Goal: Task Accomplishment & Management: Manage account settings

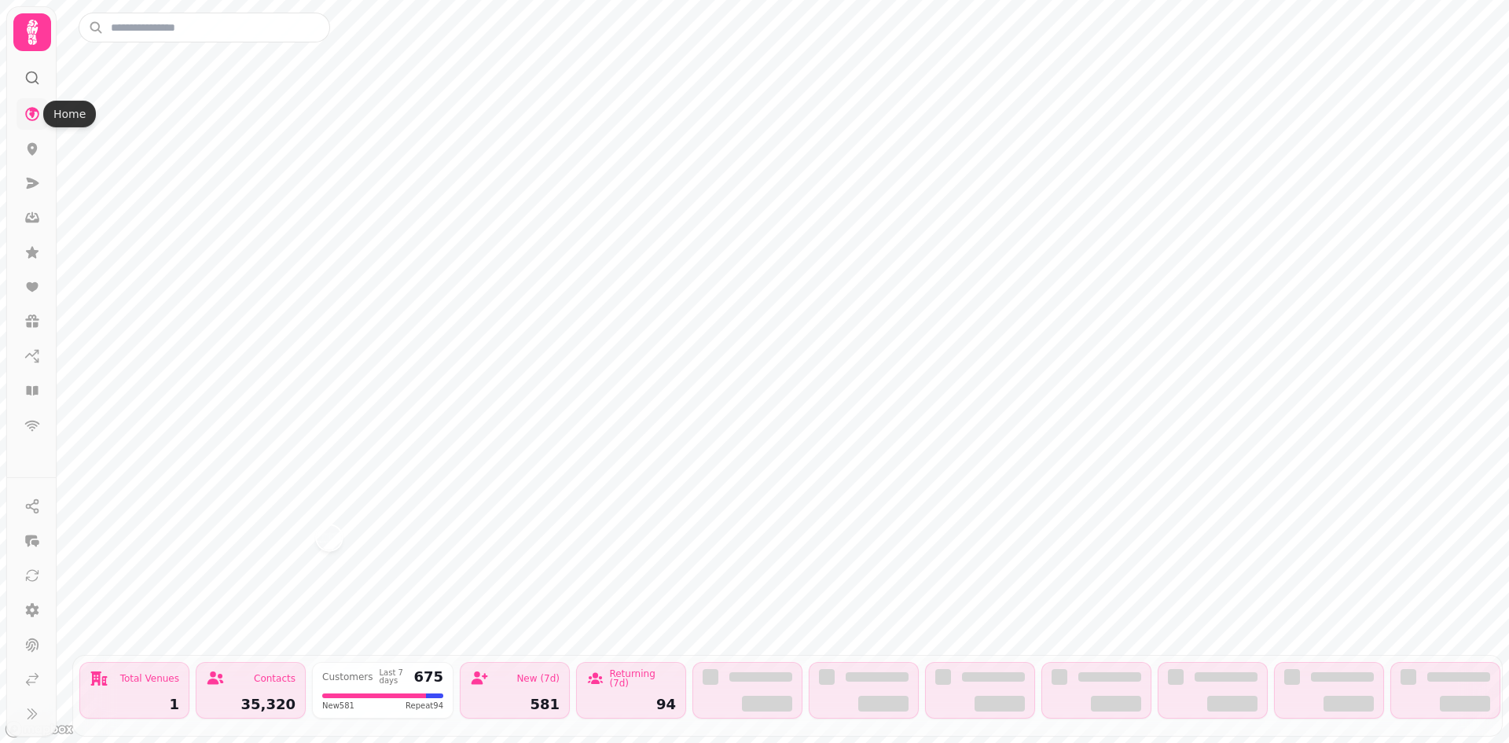
click at [29, 111] on icon at bounding box center [32, 114] width 16 height 16
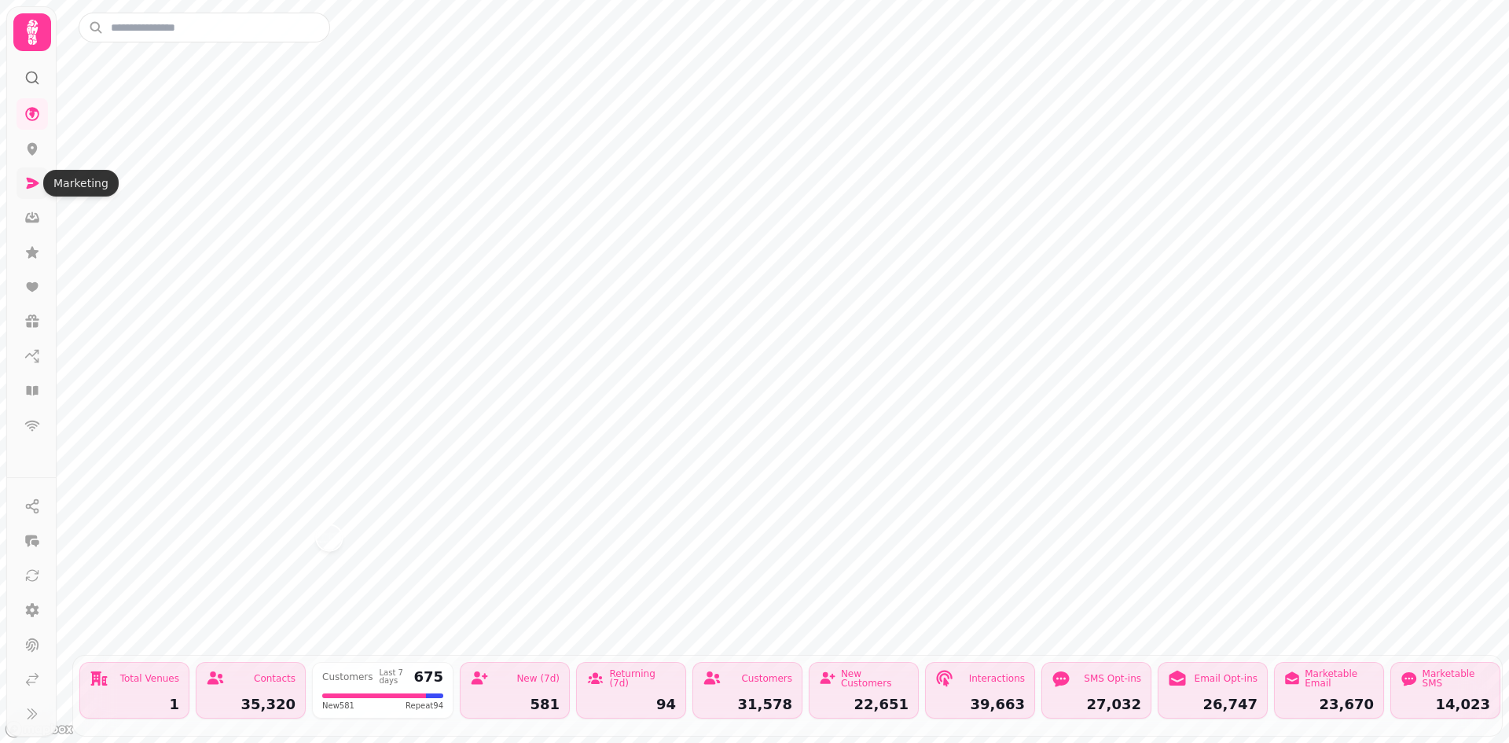
click at [25, 186] on icon at bounding box center [32, 183] width 16 height 16
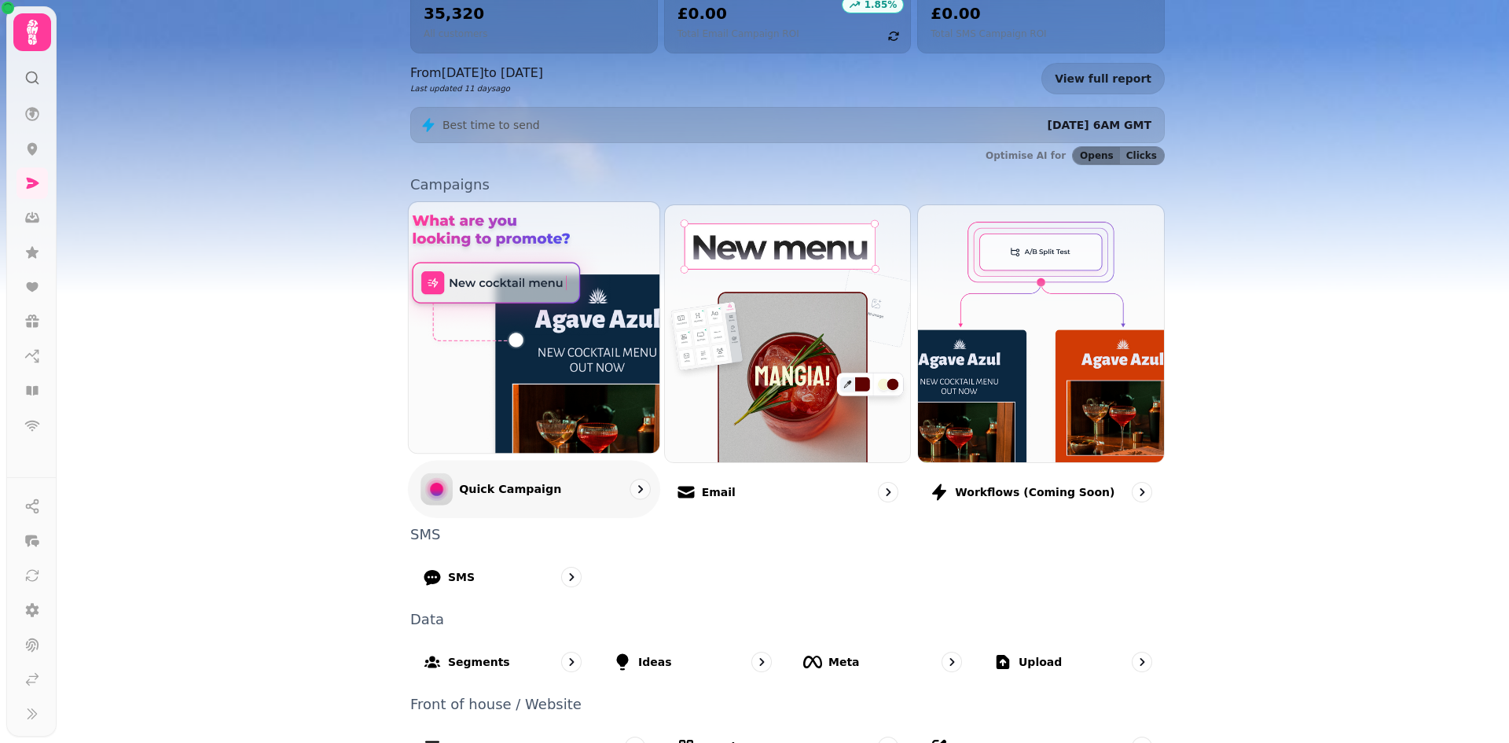
scroll to position [239, 0]
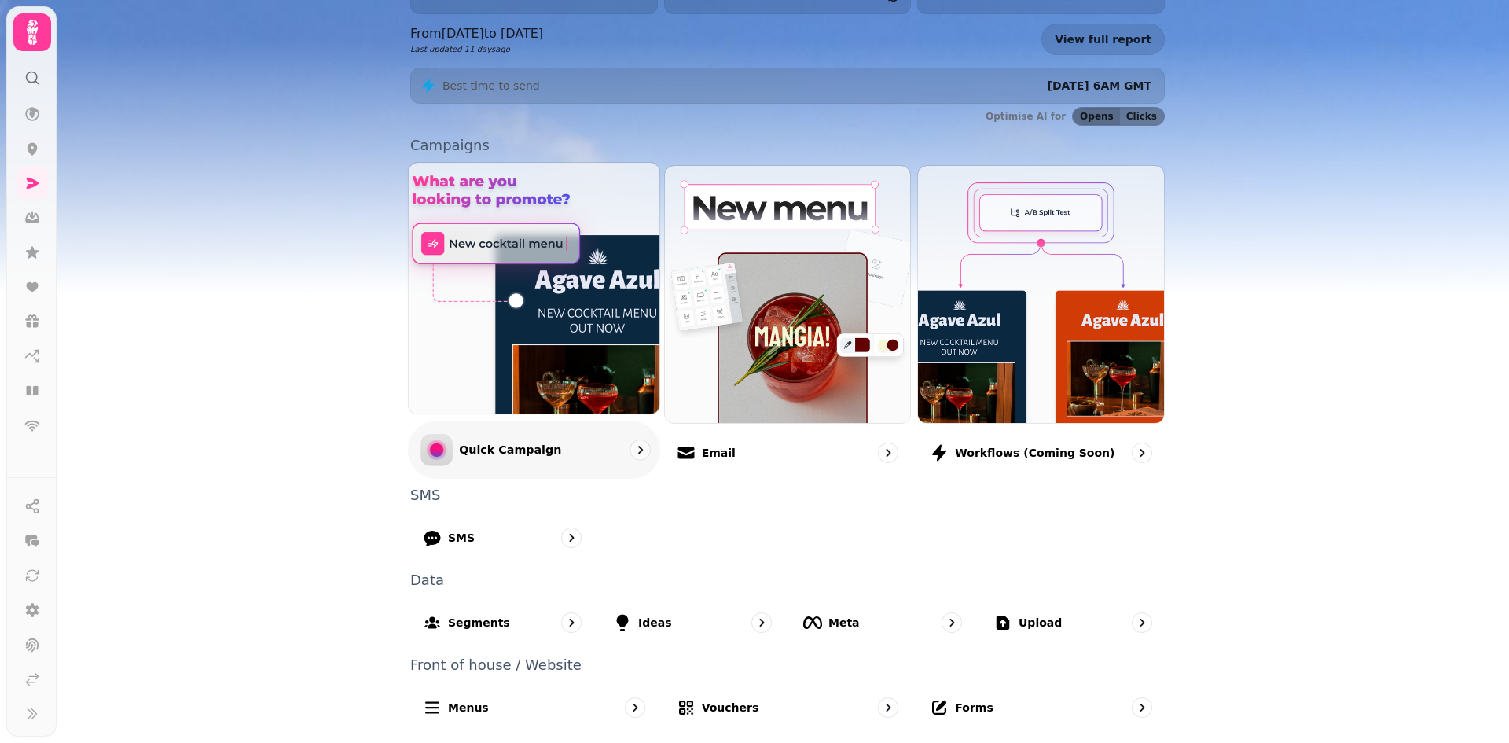
click at [604, 180] on img at bounding box center [534, 288] width 276 height 276
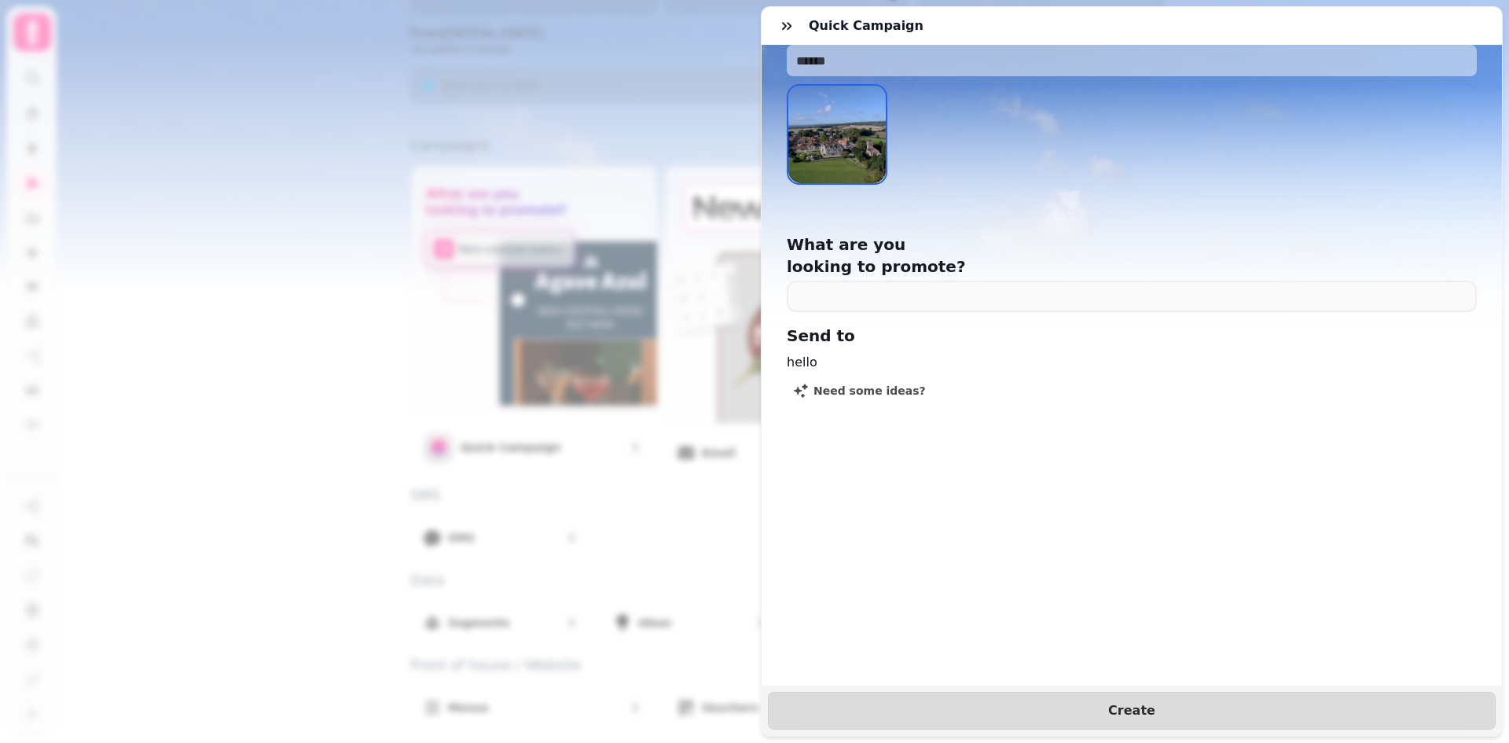
click at [215, 112] on div "Quick Campaign What are you looking to promote? Send to hello Need some ideas? …" at bounding box center [754, 384] width 1509 height 718
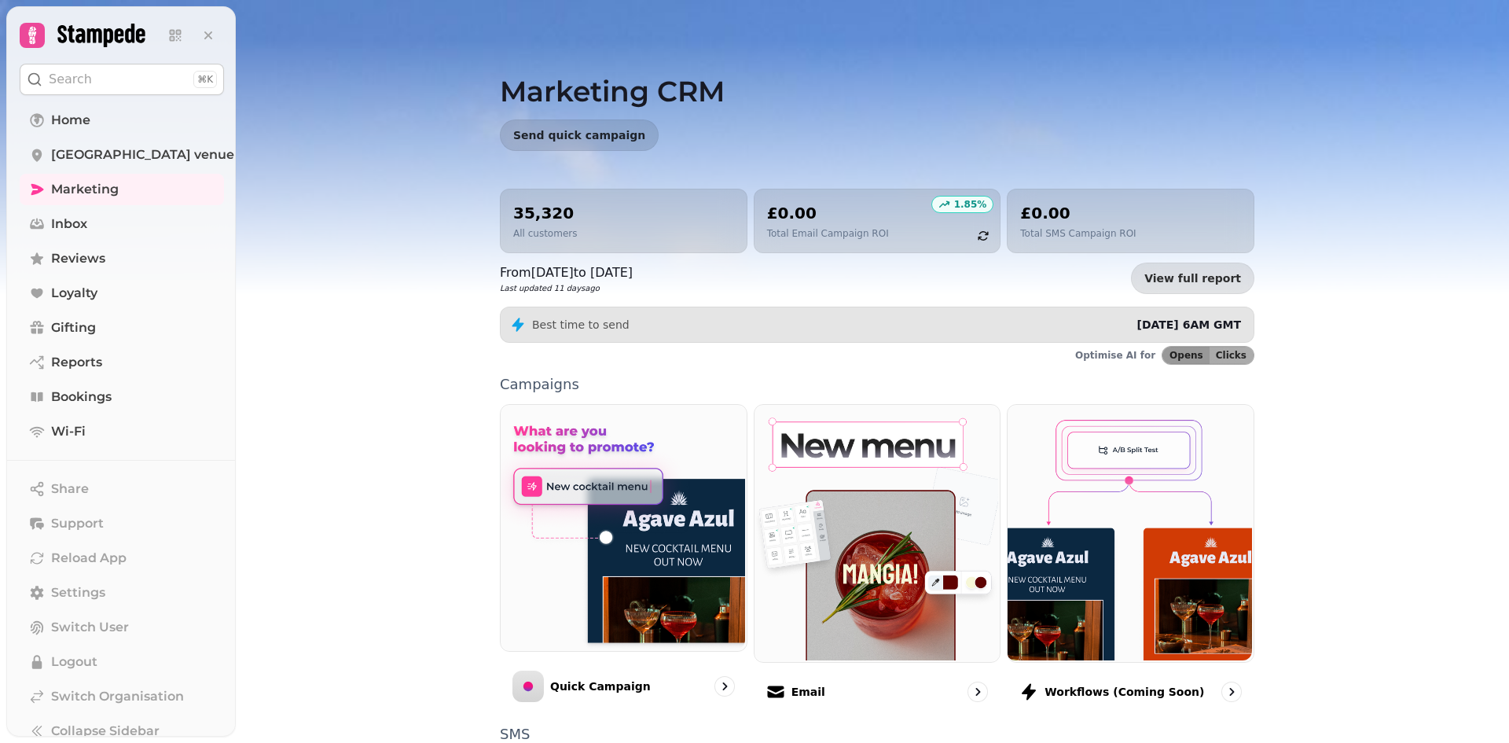
scroll to position [157, 0]
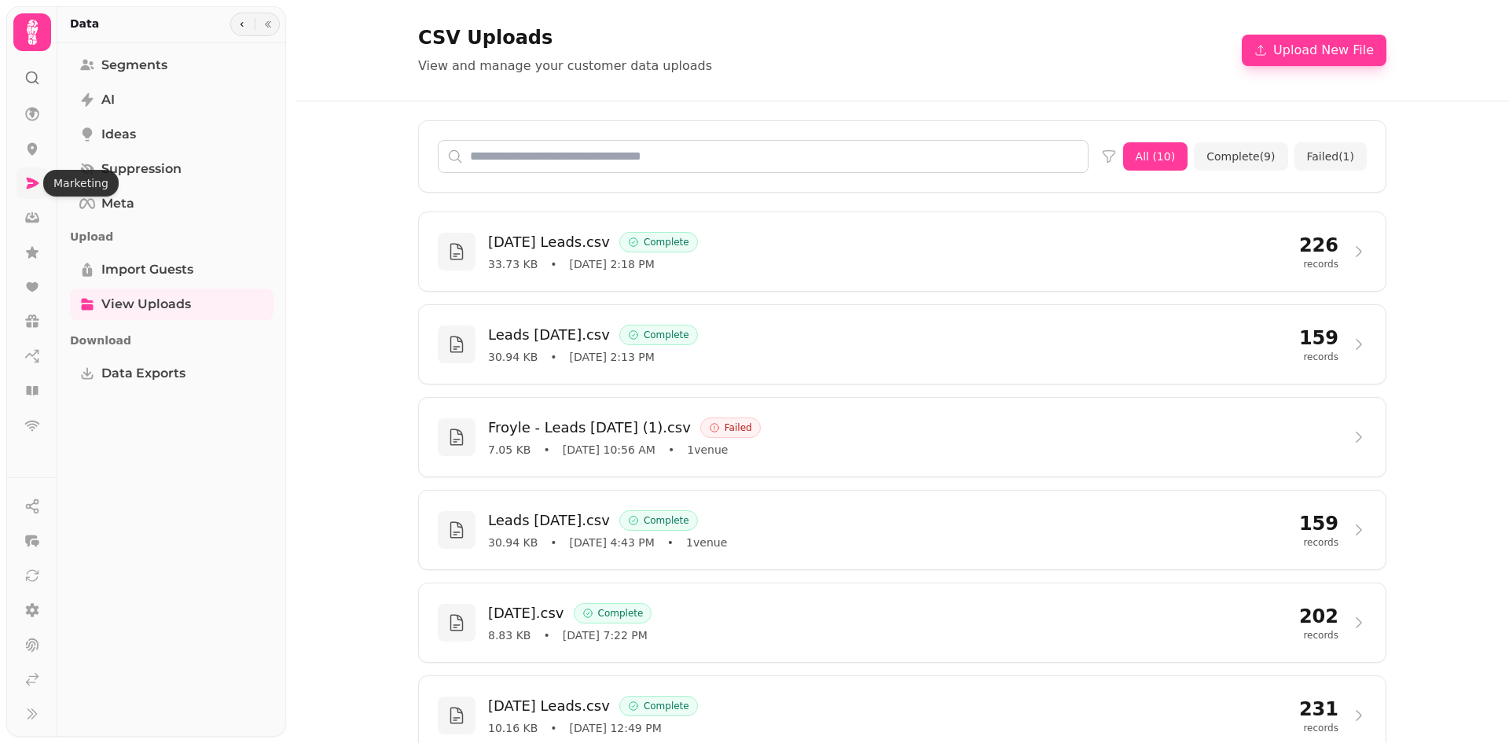
click at [35, 183] on icon at bounding box center [33, 183] width 13 height 11
click at [32, 179] on icon at bounding box center [33, 183] width 13 height 11
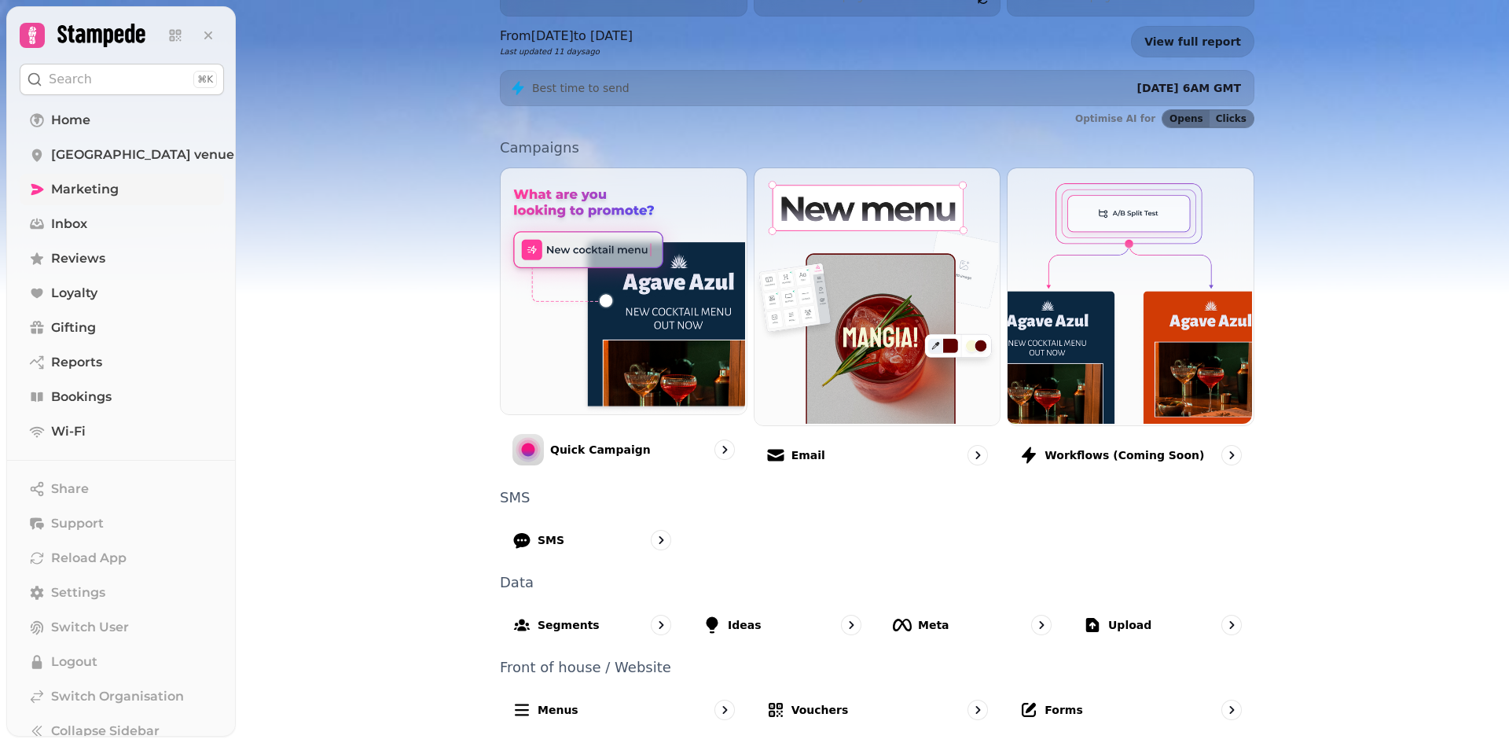
scroll to position [239, 0]
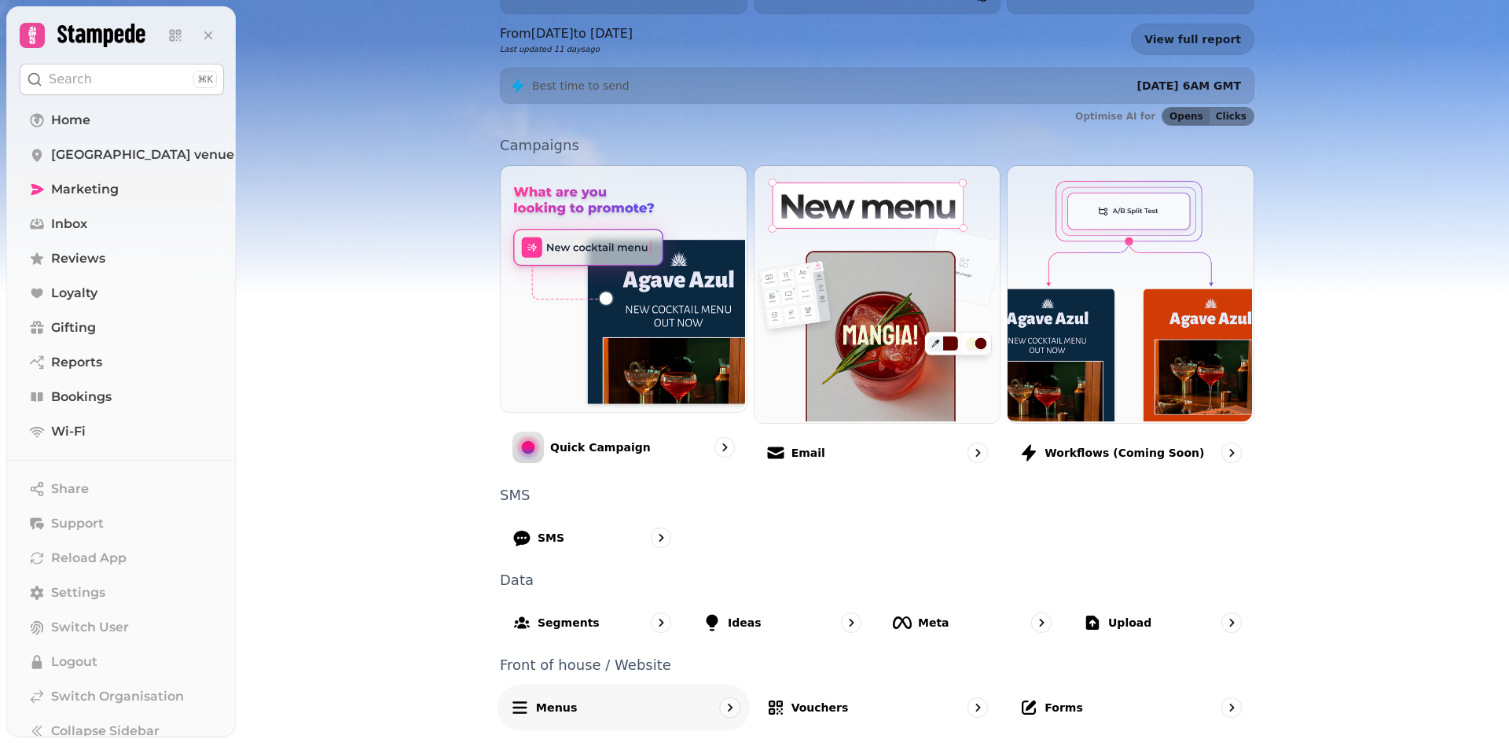
click at [544, 708] on p "Menus" at bounding box center [557, 707] width 42 height 16
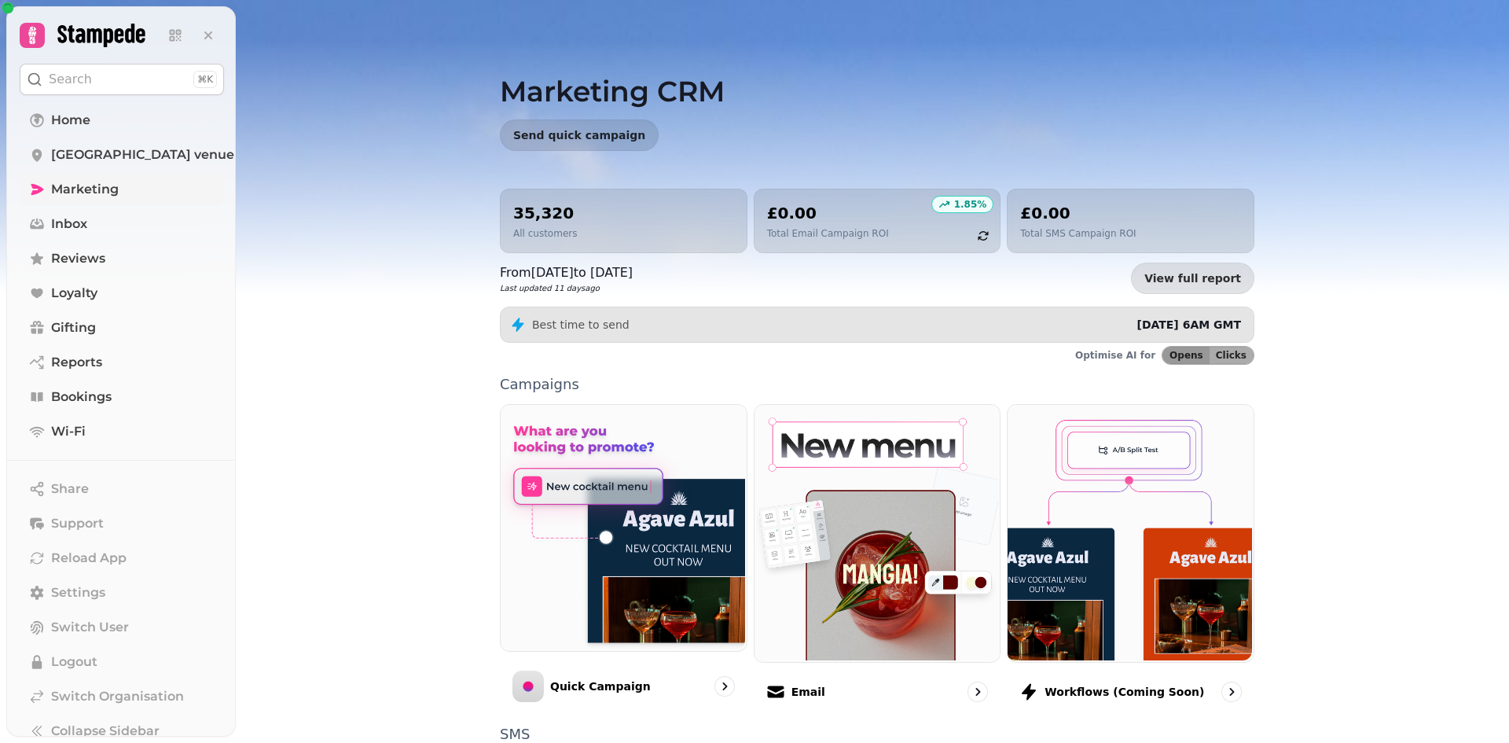
click at [94, 194] on span "Marketing" at bounding box center [85, 189] width 68 height 19
click at [912, 551] on img at bounding box center [875, 531] width 251 height 262
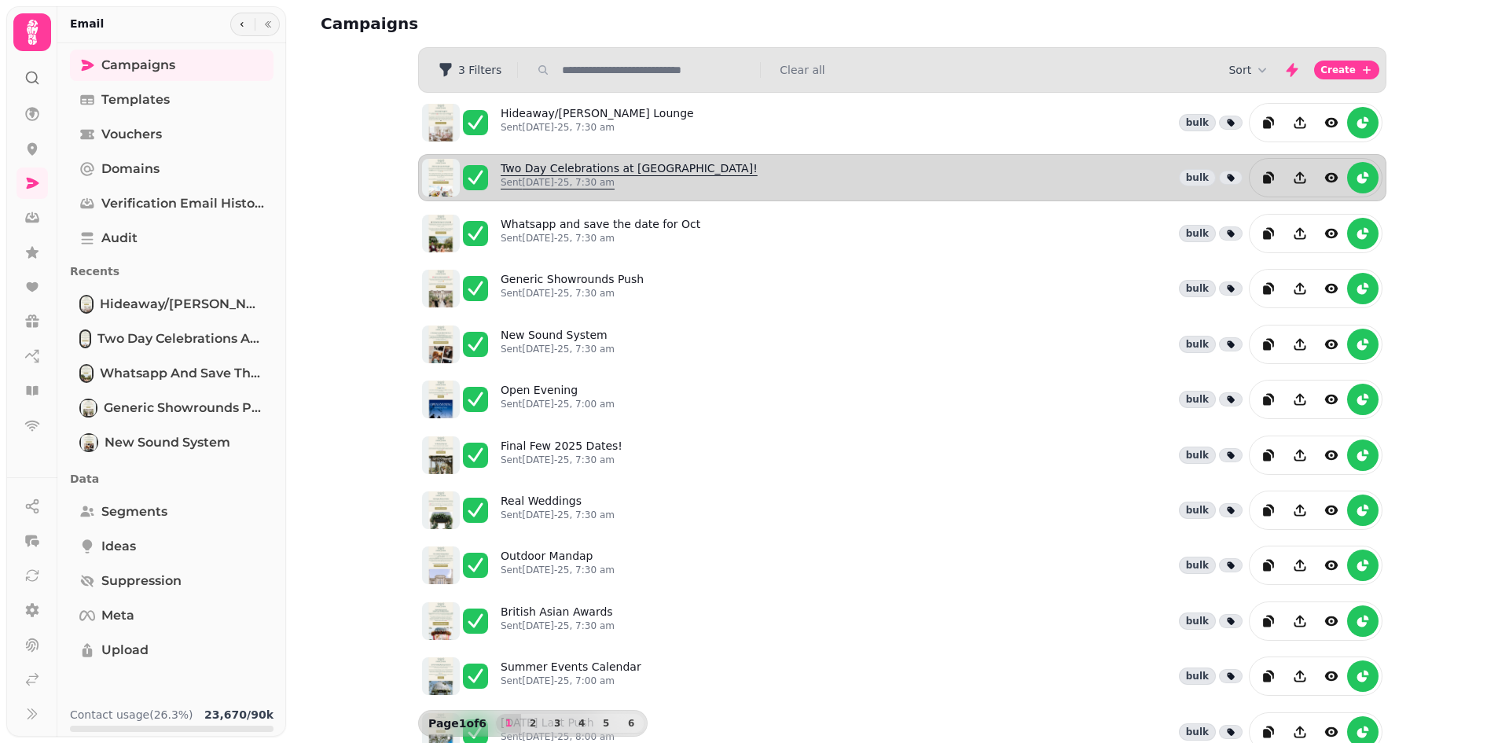
click at [630, 173] on link "Two Day Celebrations at Froyle Park! Sent 6th Aug-25, 7:30 am" at bounding box center [629, 177] width 257 height 35
click at [1265, 181] on icon "duplicate" at bounding box center [1267, 179] width 8 height 9
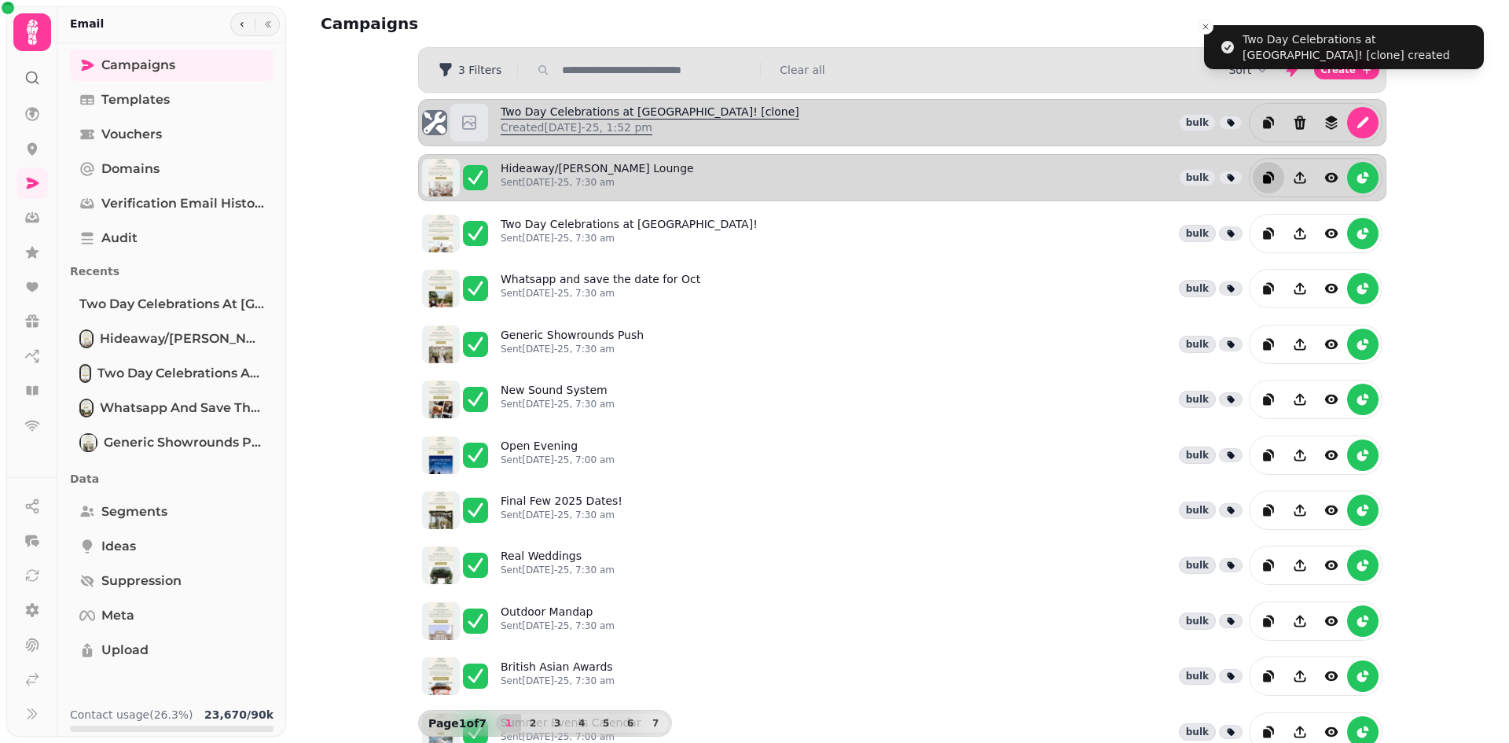
click at [627, 111] on link "Two Day Celebrations at Froyle Park! [clone] Created 15th Aug-25, 1:52 pm" at bounding box center [650, 123] width 299 height 38
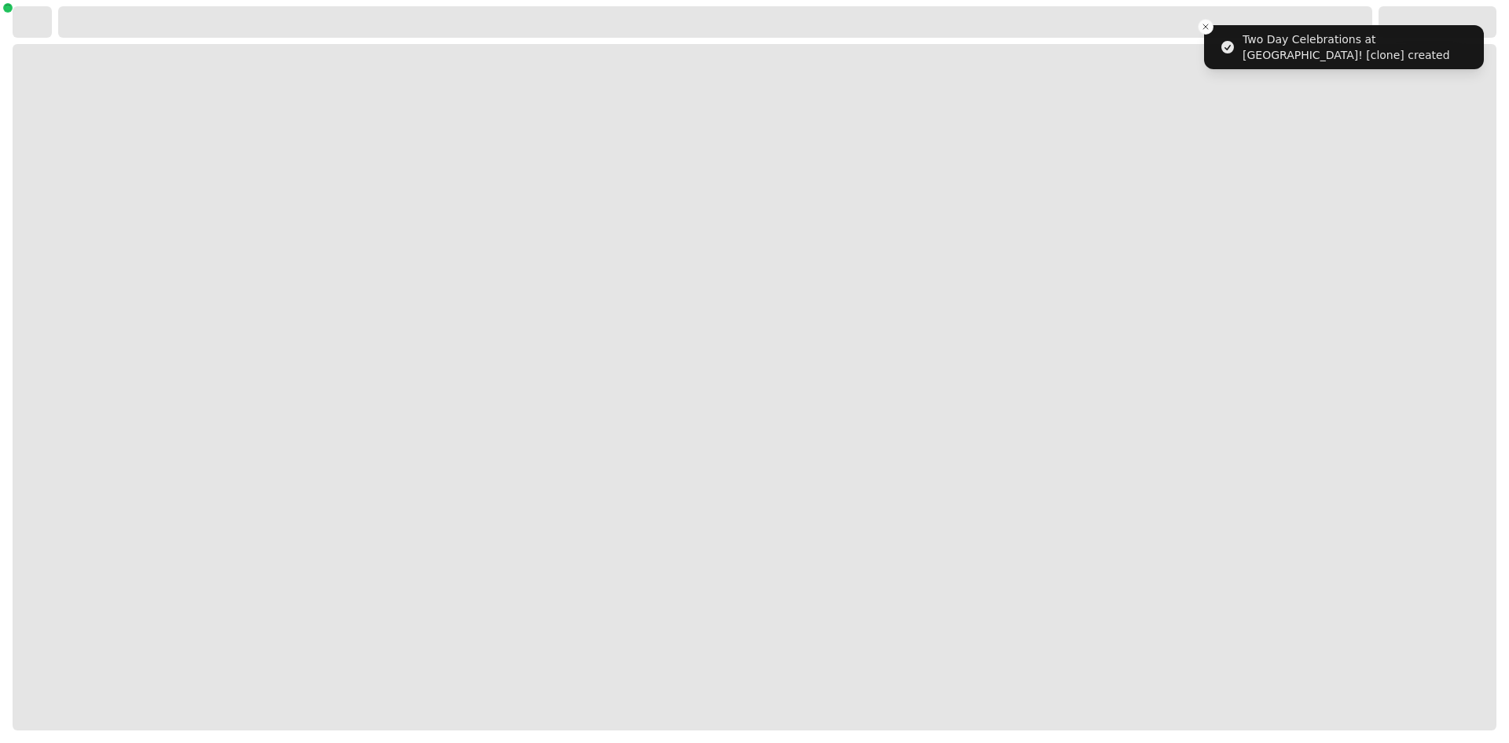
select select "**********"
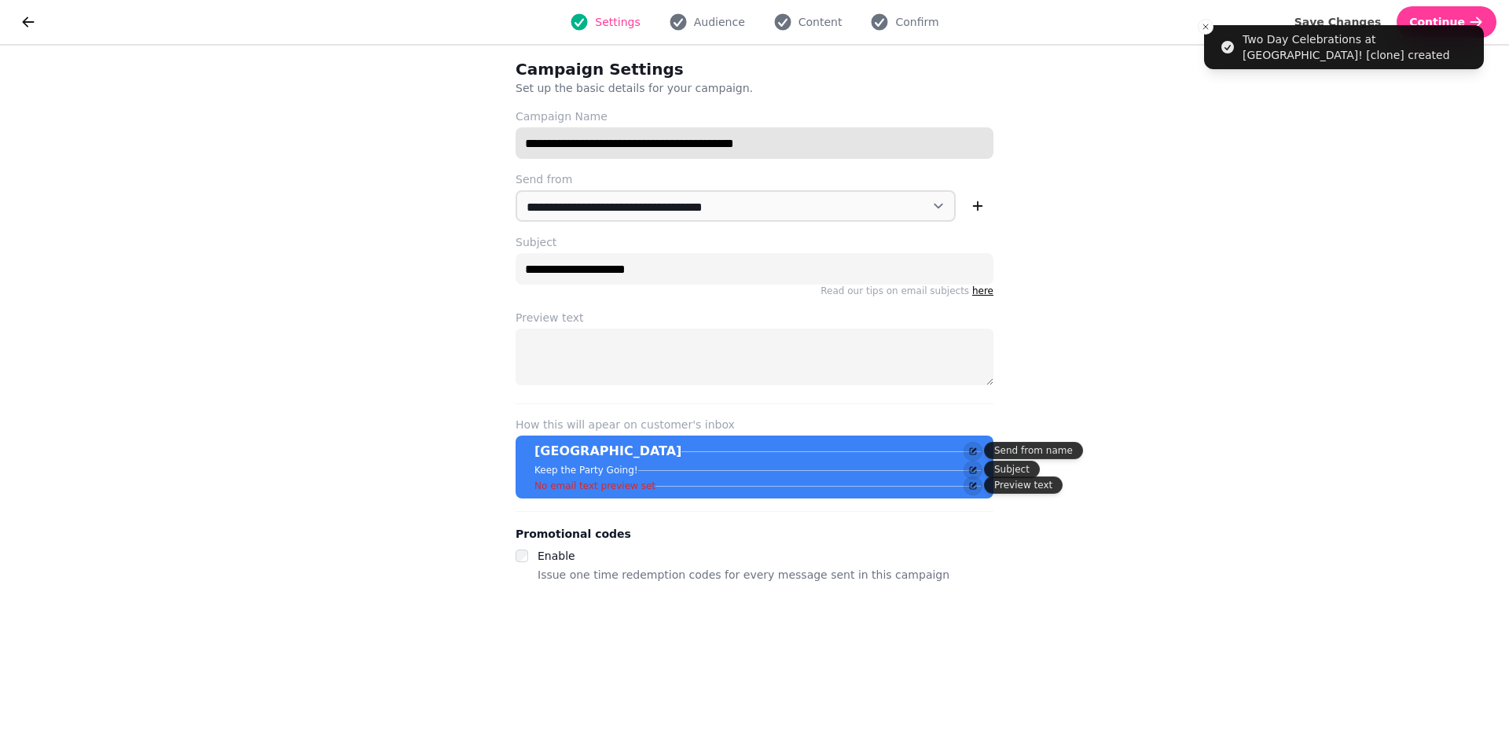
drag, startPoint x: 755, startPoint y: 142, endPoint x: 481, endPoint y: 141, distance: 274.4
click at [476, 142] on div "**********" at bounding box center [754, 394] width 1509 height 697
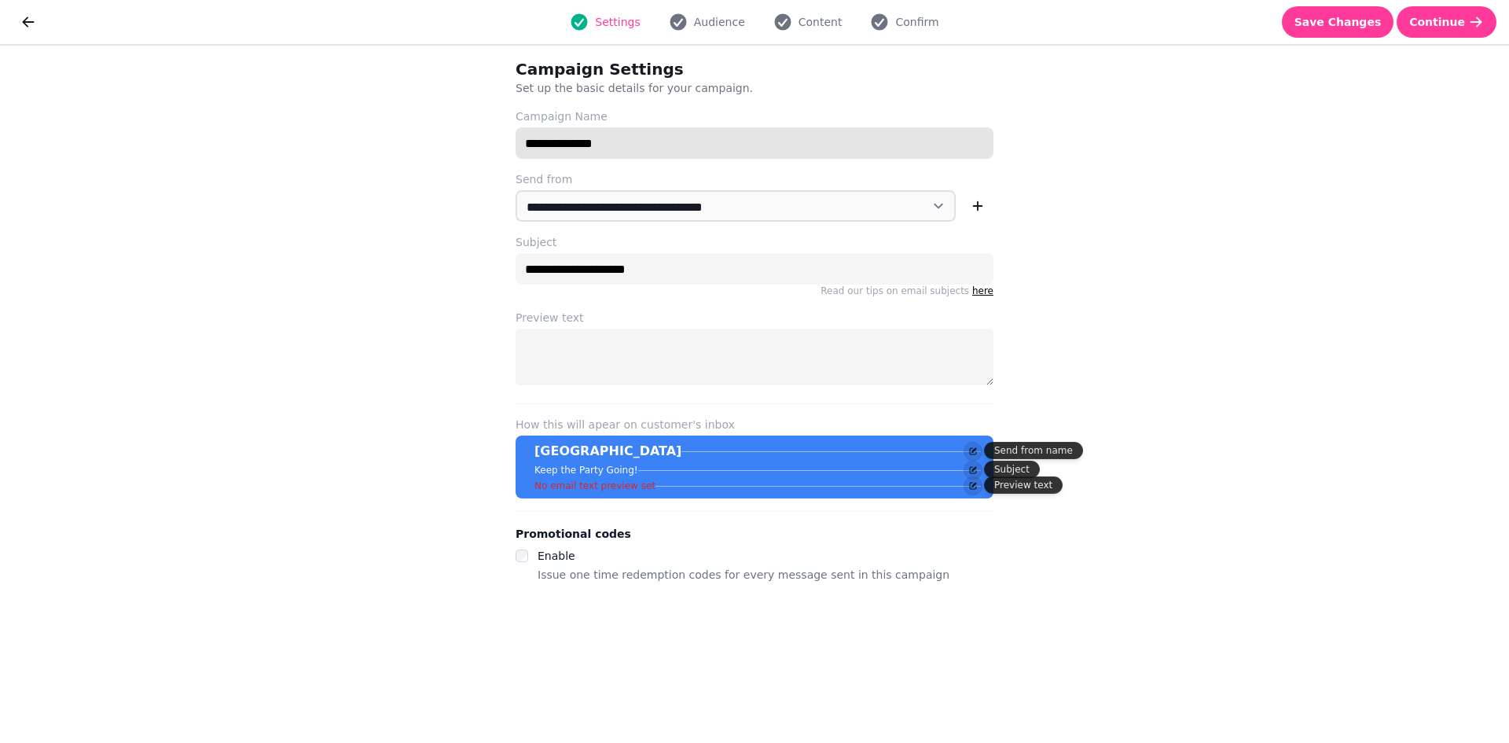
type input "**********"
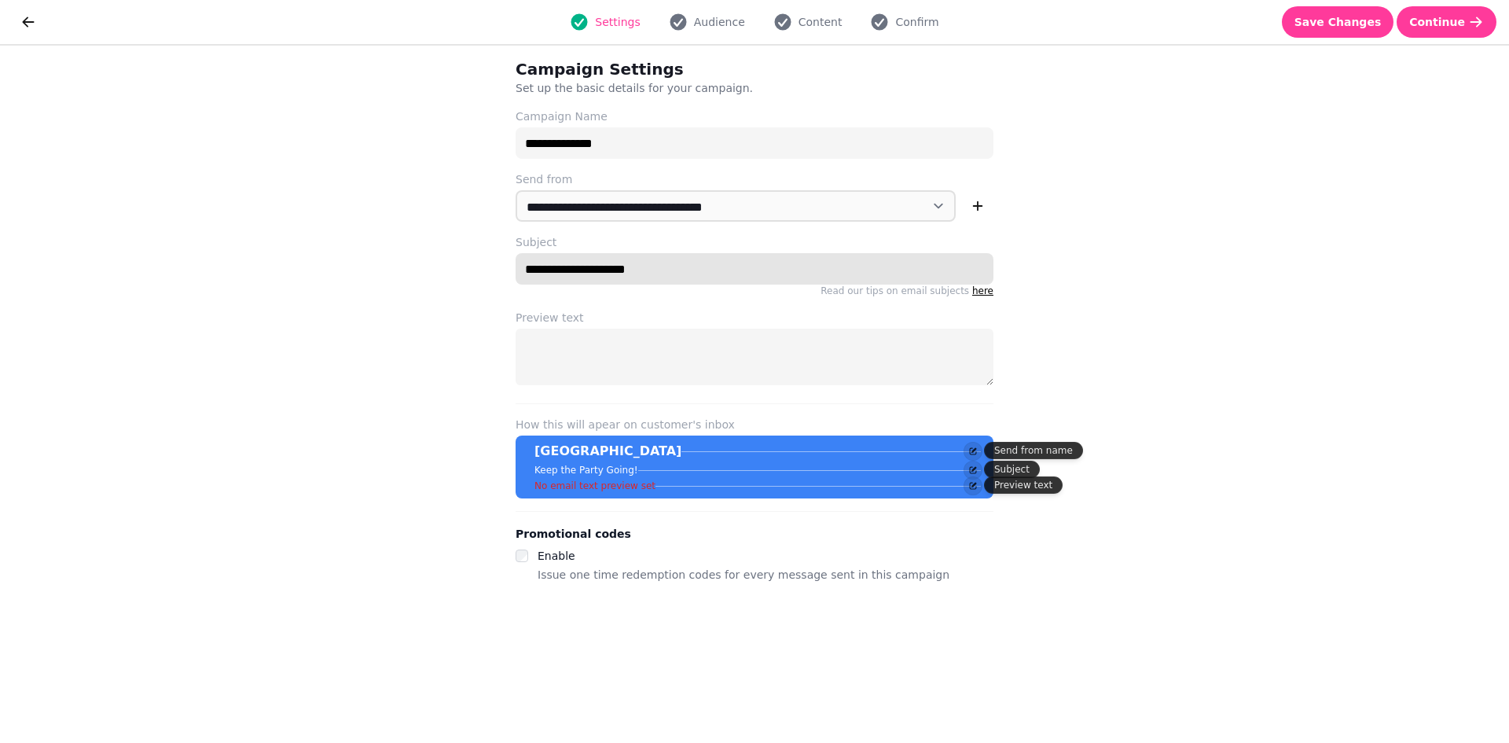
drag, startPoint x: 661, startPoint y: 274, endPoint x: 509, endPoint y: 278, distance: 152.6
click at [509, 278] on div "**********" at bounding box center [755, 394] width 528 height 697
click at [622, 271] on input "**********" at bounding box center [755, 268] width 478 height 31
paste input "***"
type input "**********"
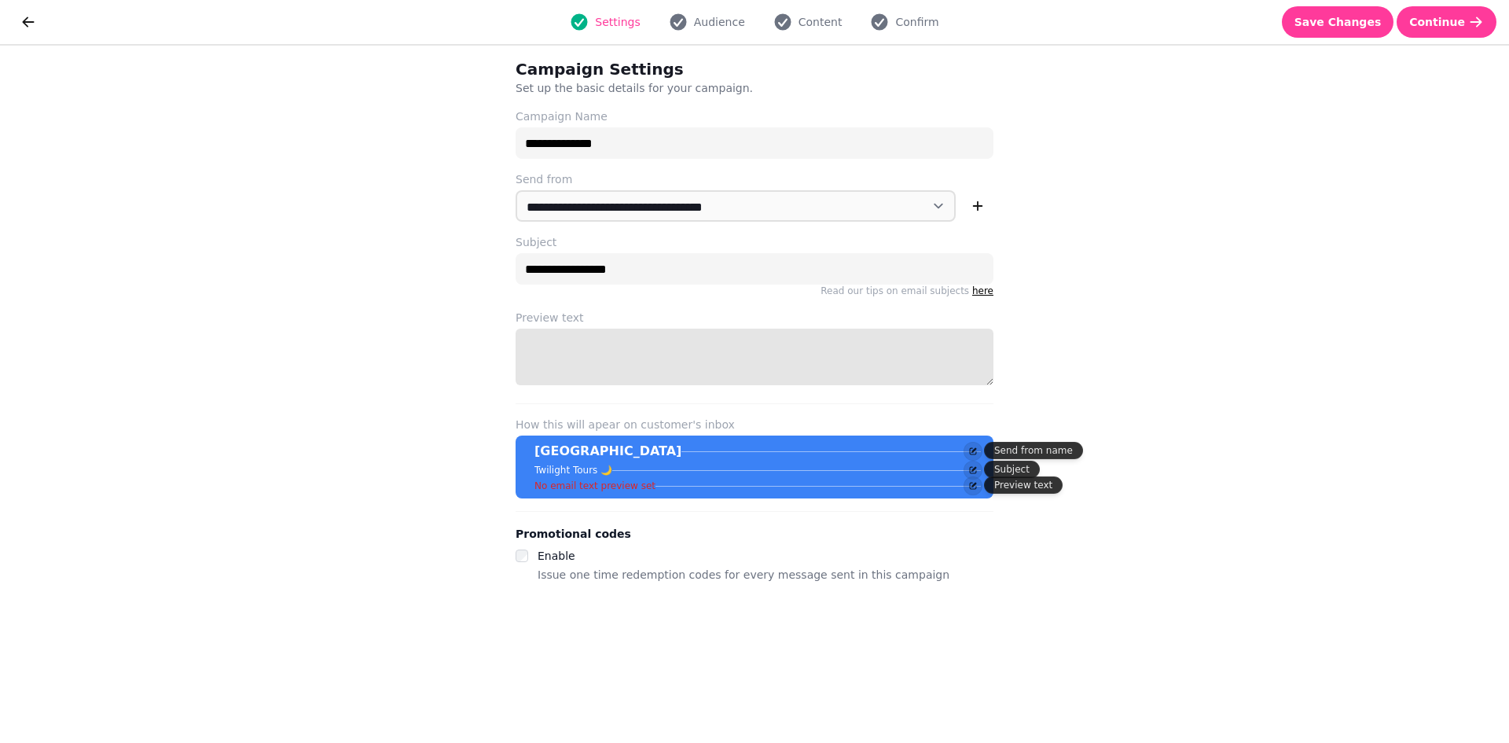
click at [650, 344] on textarea "Preview text" at bounding box center [755, 357] width 478 height 57
type textarea "**********"
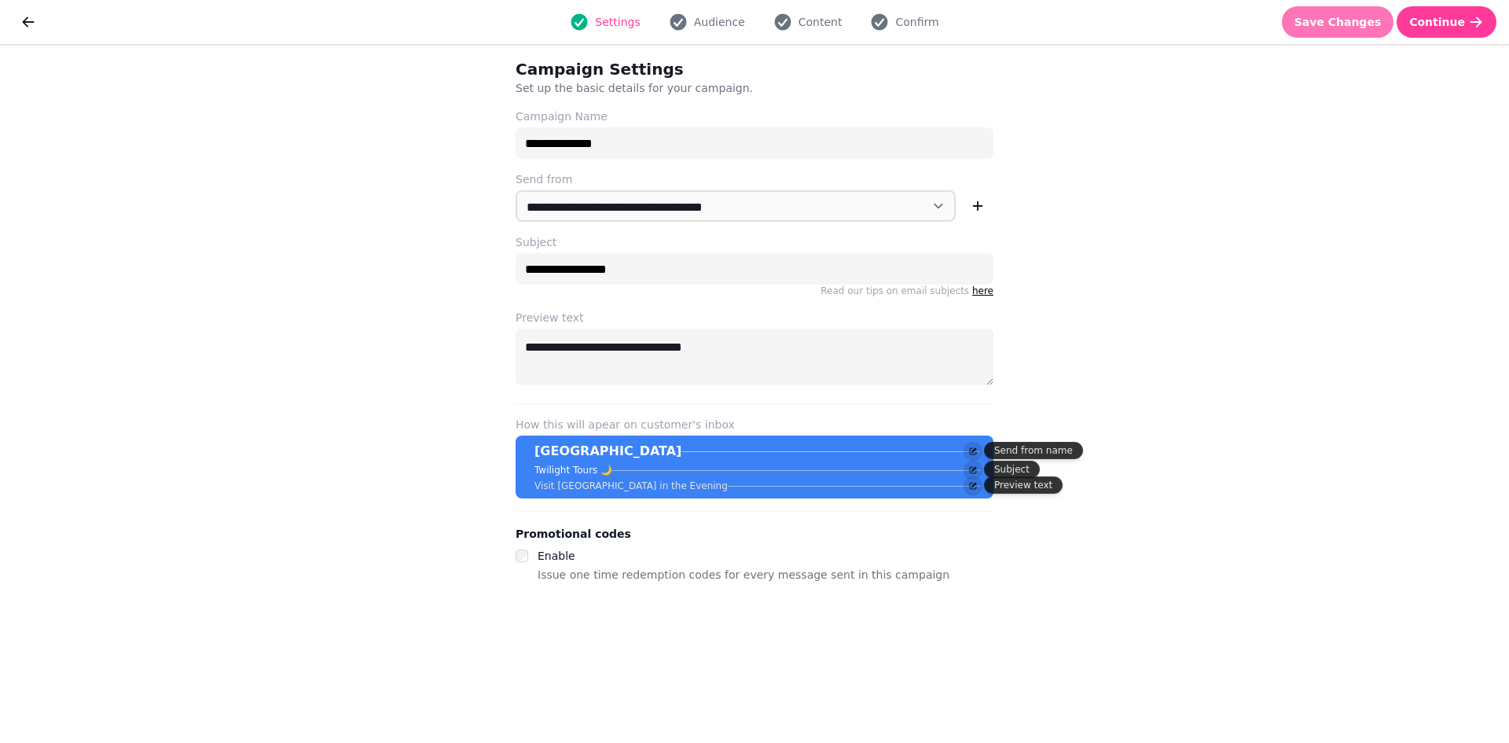
click at [1335, 22] on span "Save Changes" at bounding box center [1338, 22] width 87 height 11
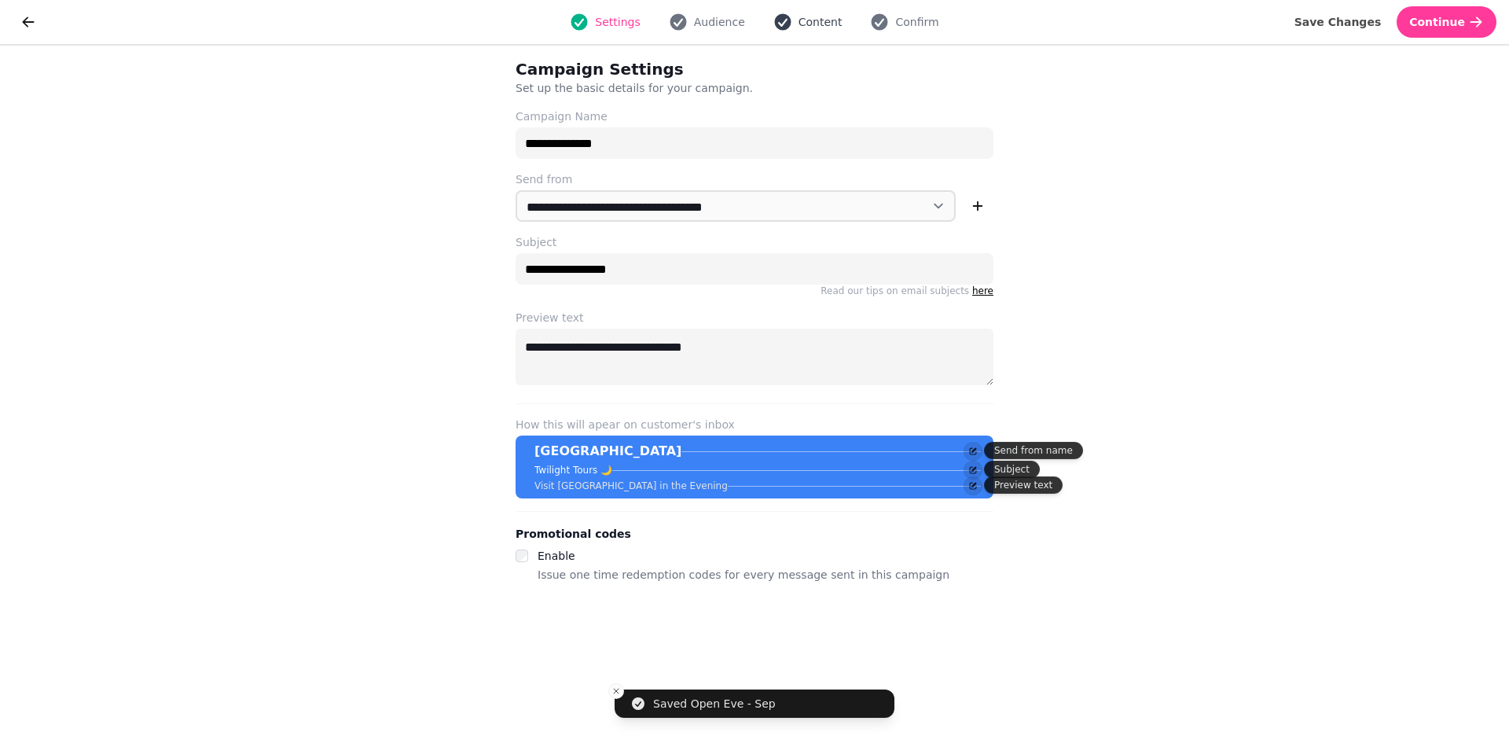
click at [802, 21] on span "Content" at bounding box center [821, 22] width 44 height 16
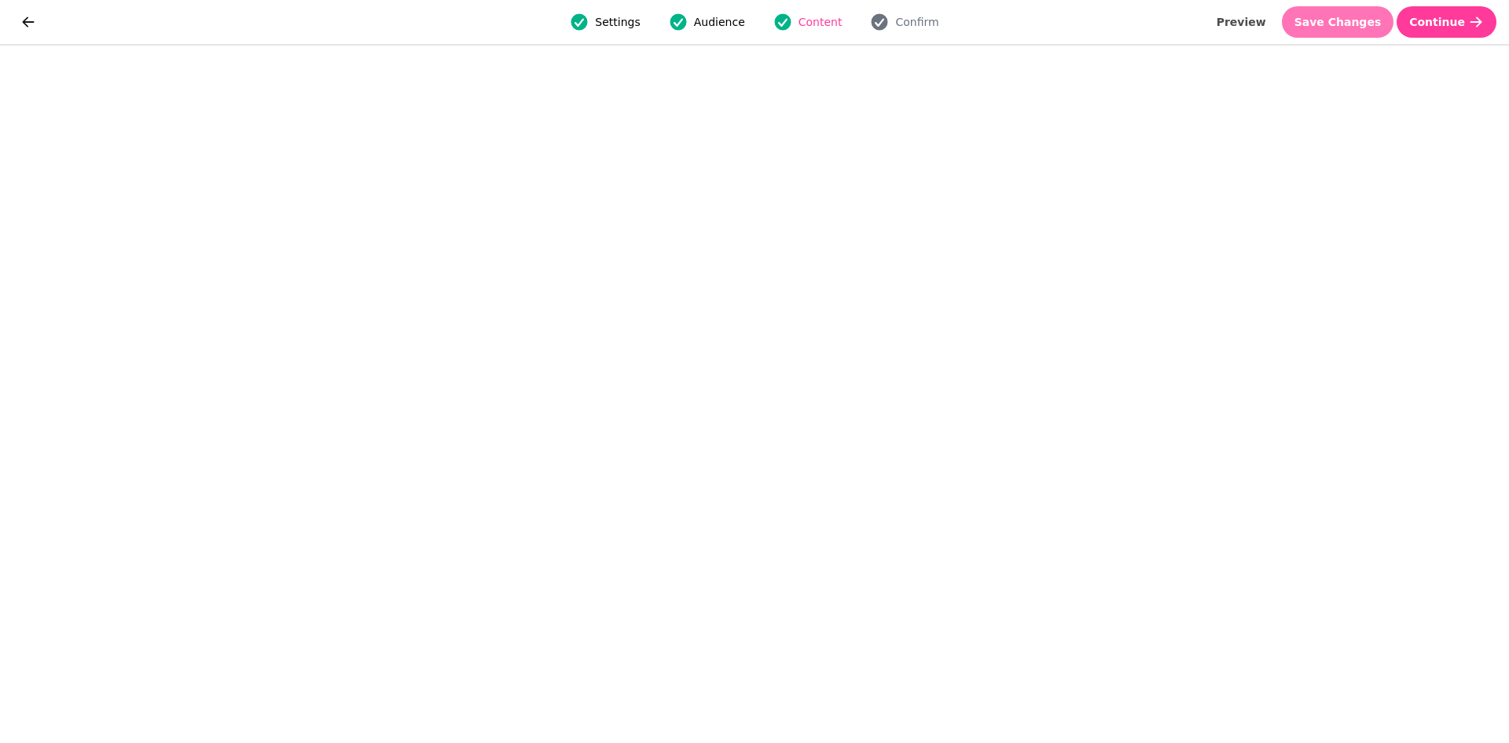
click at [1357, 17] on span "Save Changes" at bounding box center [1338, 22] width 87 height 11
click at [1355, 23] on span "Save Changes" at bounding box center [1338, 22] width 87 height 11
click at [1351, 24] on span "Save Changes" at bounding box center [1338, 22] width 87 height 11
click at [1356, 18] on span "Save Changes" at bounding box center [1338, 22] width 87 height 11
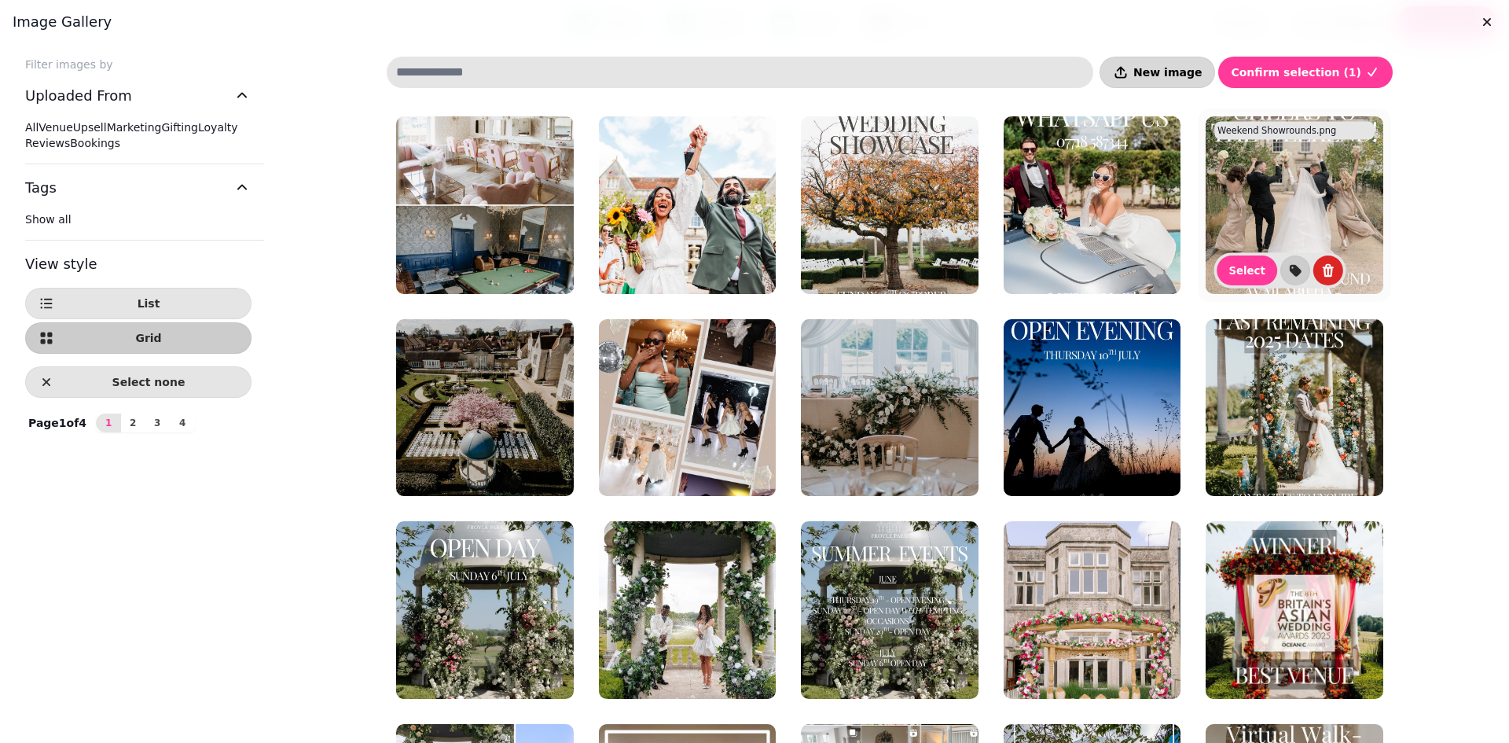
click at [1164, 72] on button "New image" at bounding box center [1158, 72] width 116 height 31
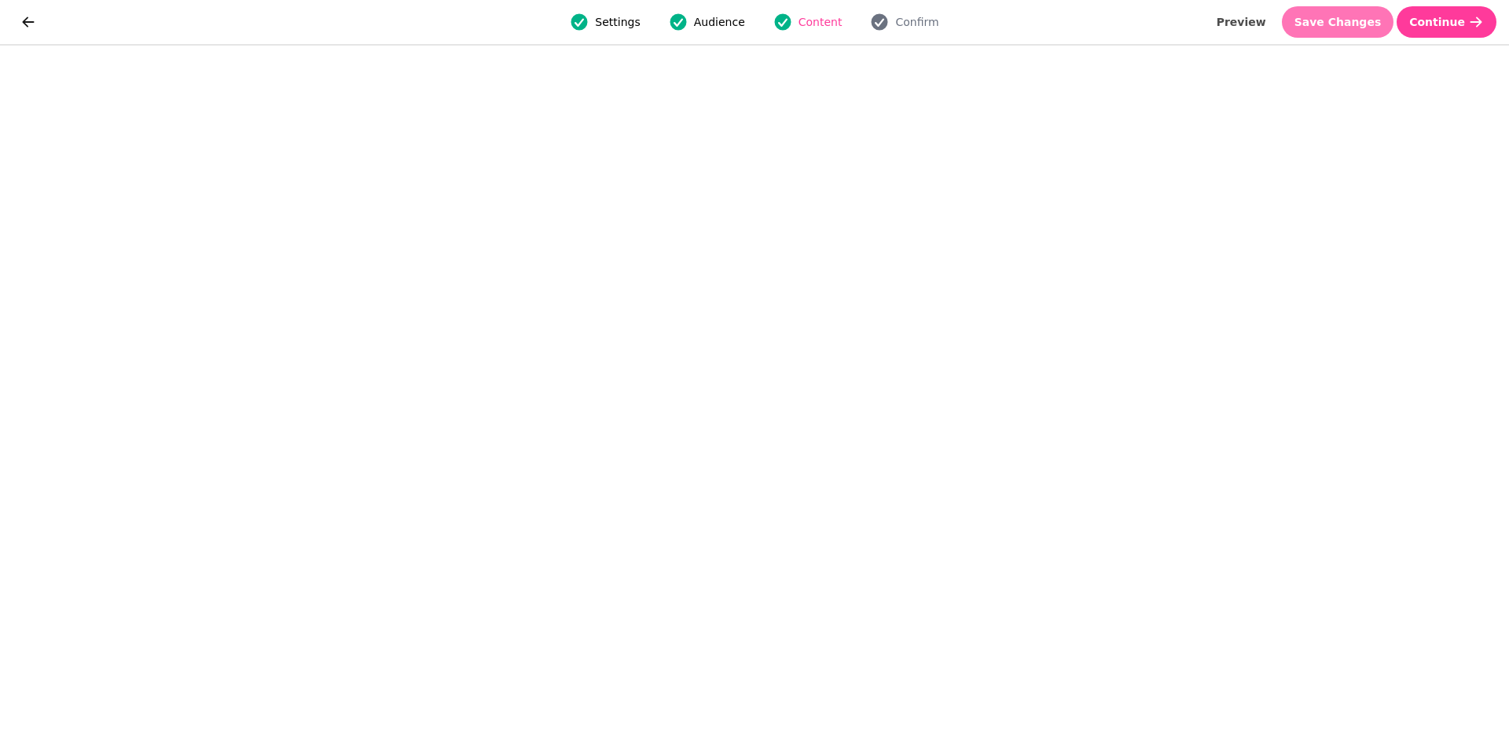
click at [1349, 21] on span "Save Changes" at bounding box center [1338, 22] width 87 height 11
click at [1353, 34] on button "Save Changes" at bounding box center [1338, 21] width 112 height 31
click at [1367, 24] on span "Save Changes" at bounding box center [1338, 22] width 87 height 11
click at [1355, 19] on span "Save Changes" at bounding box center [1338, 22] width 87 height 11
click at [1332, 17] on span "Save Changes" at bounding box center [1338, 22] width 87 height 11
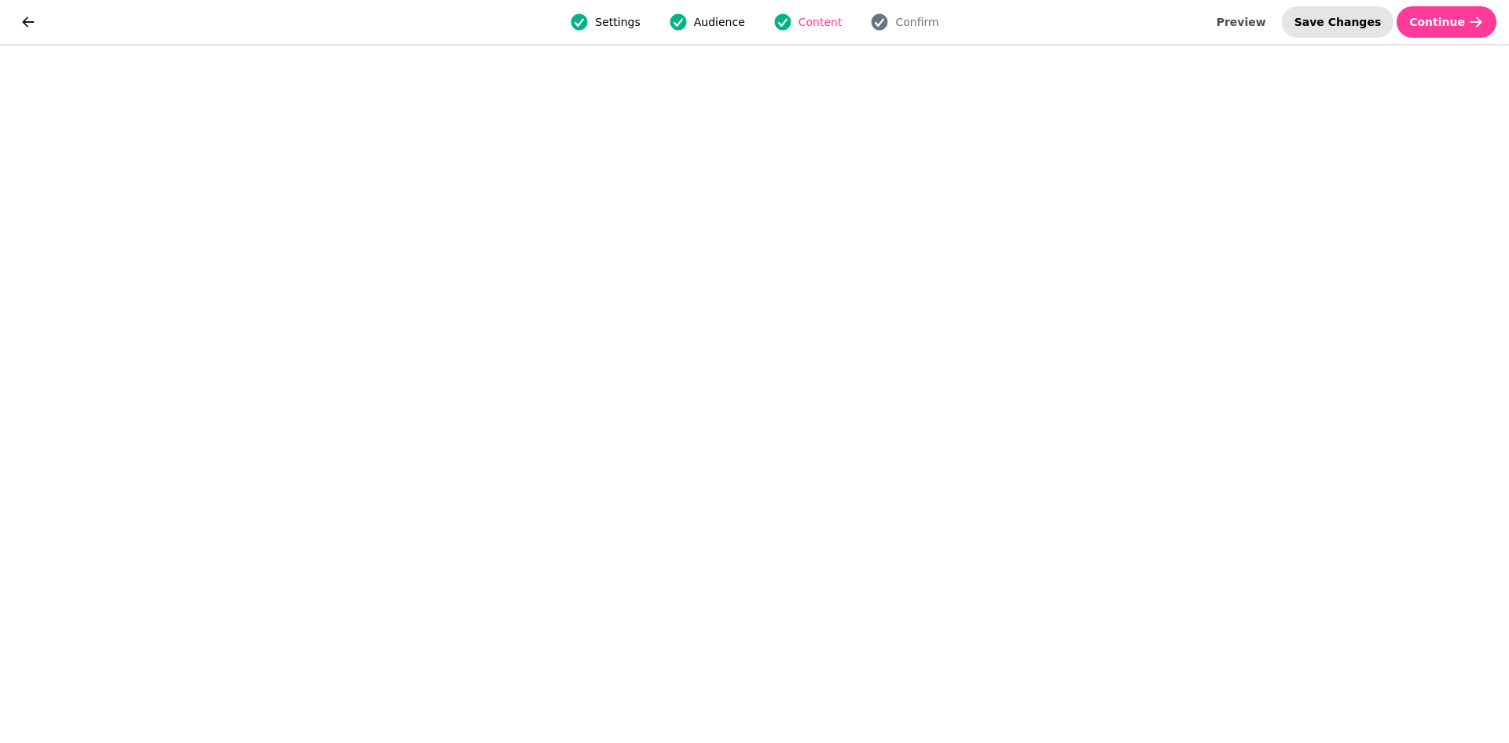
click at [1334, 19] on span "Save Changes" at bounding box center [1338, 22] width 87 height 11
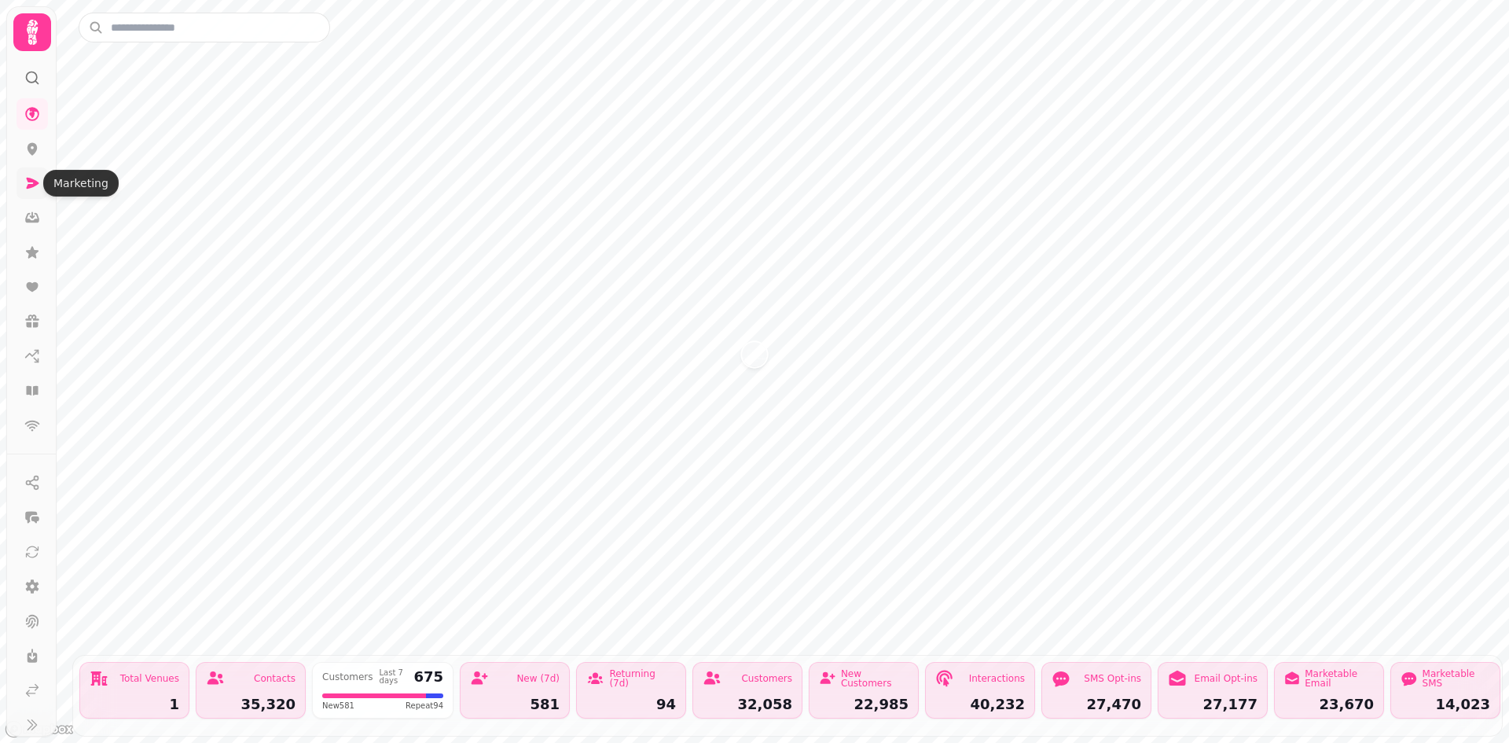
click at [27, 186] on icon at bounding box center [32, 183] width 16 height 16
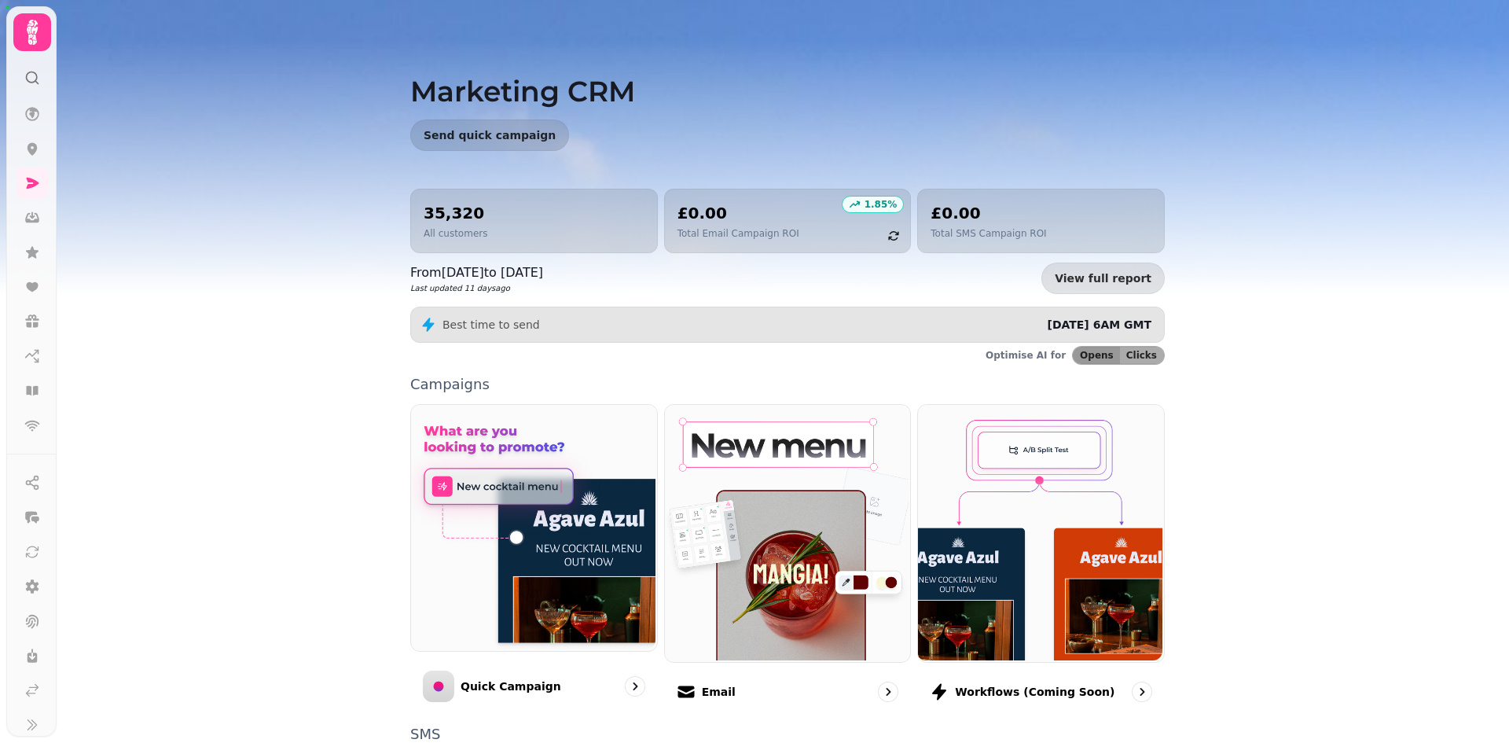
click at [734, 531] on img at bounding box center [787, 531] width 246 height 257
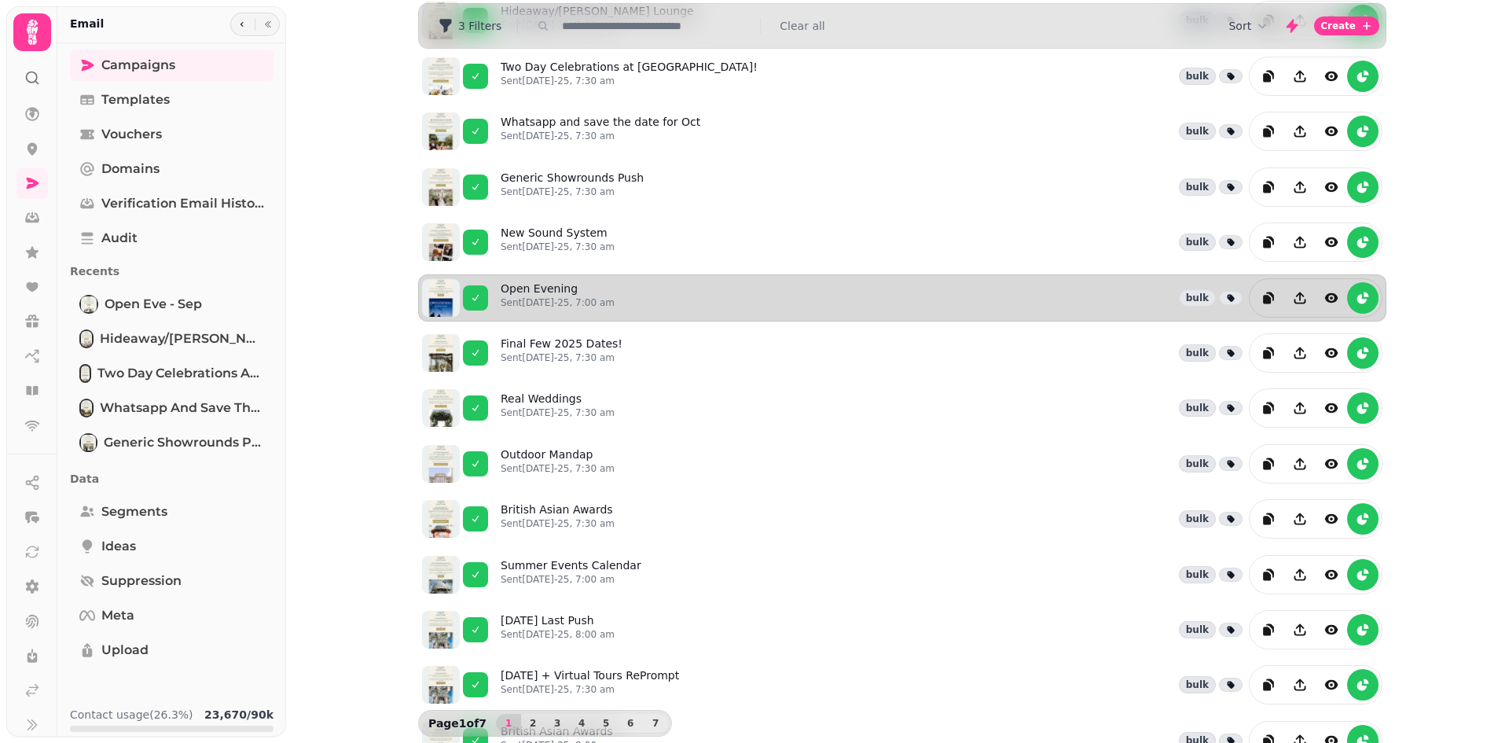
scroll to position [211, 0]
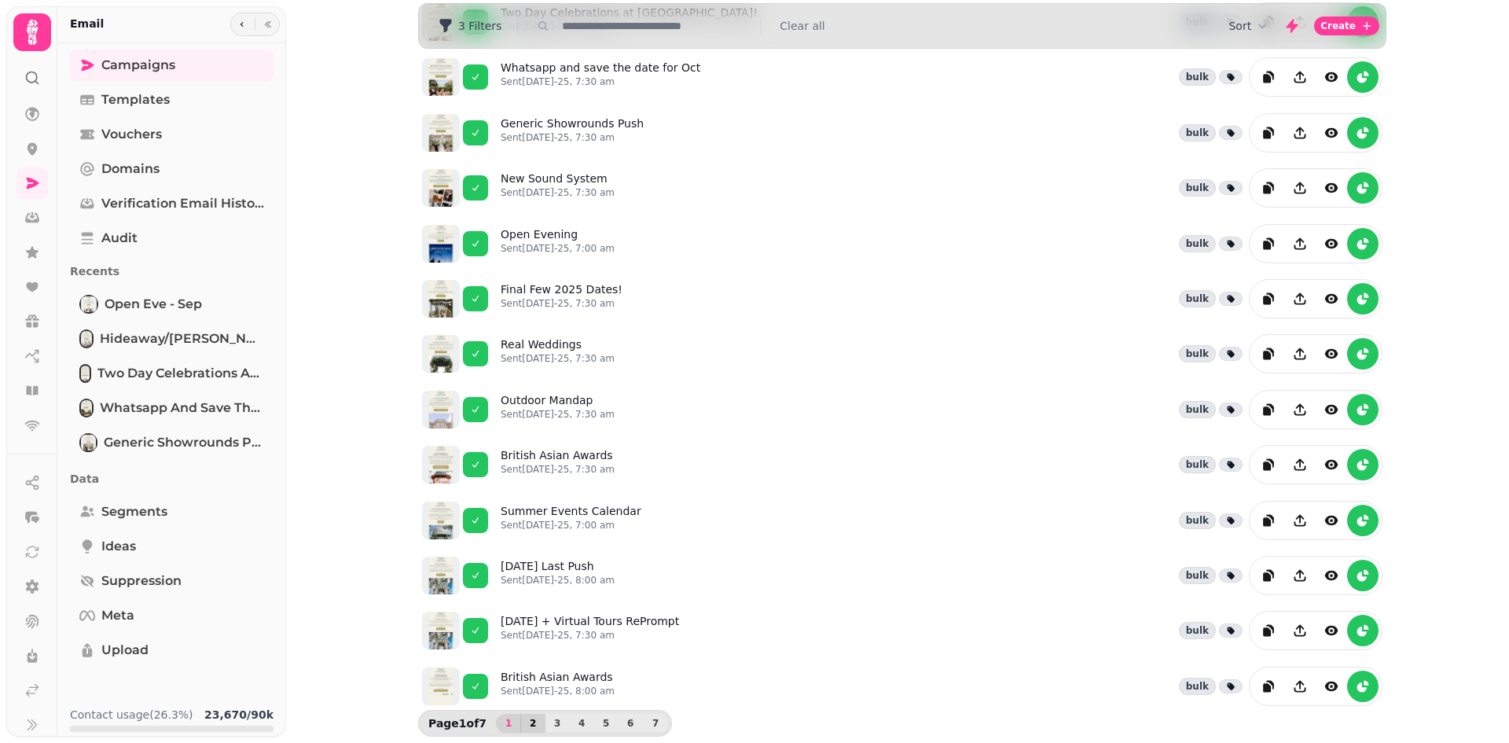
click at [527, 724] on span "2" at bounding box center [533, 723] width 13 height 9
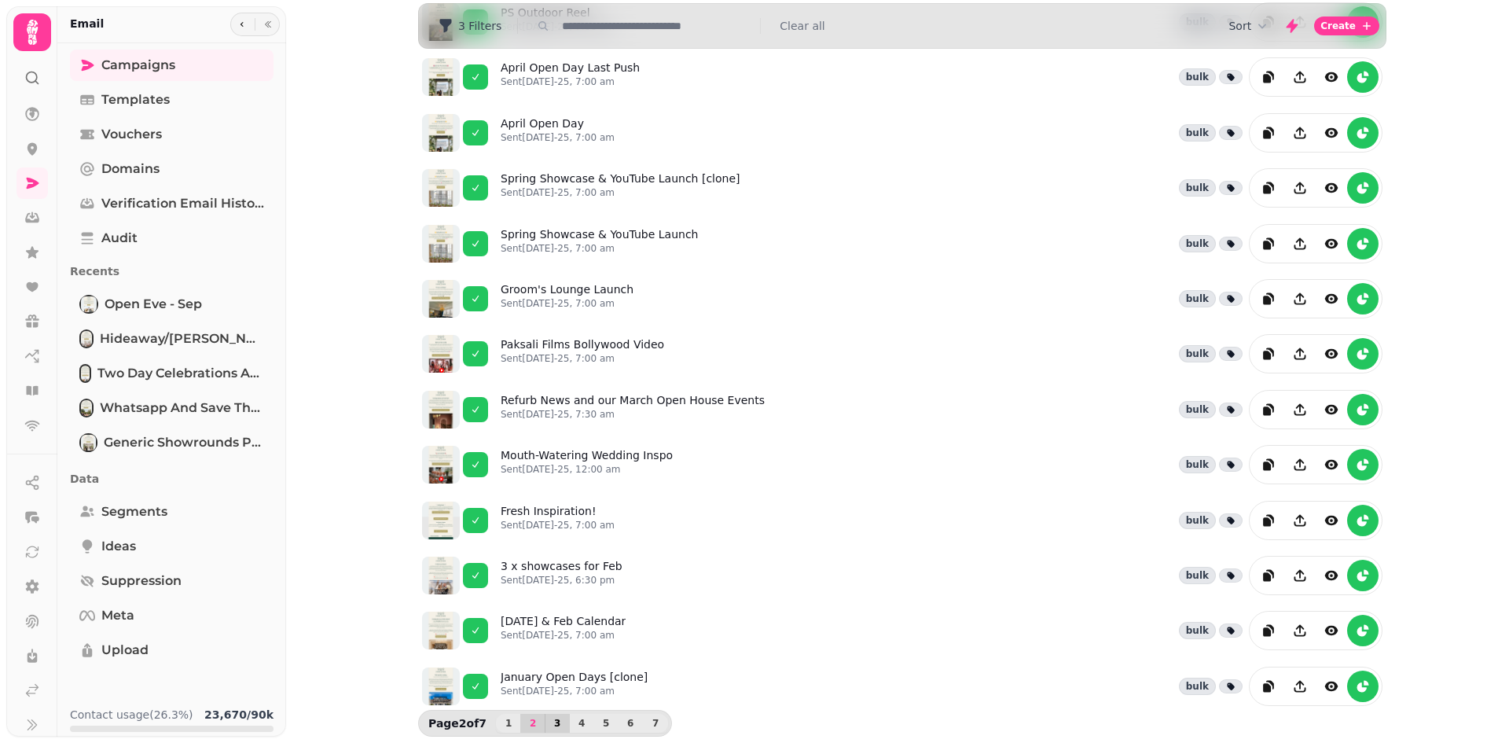
click at [551, 726] on span "3" at bounding box center [557, 723] width 13 height 9
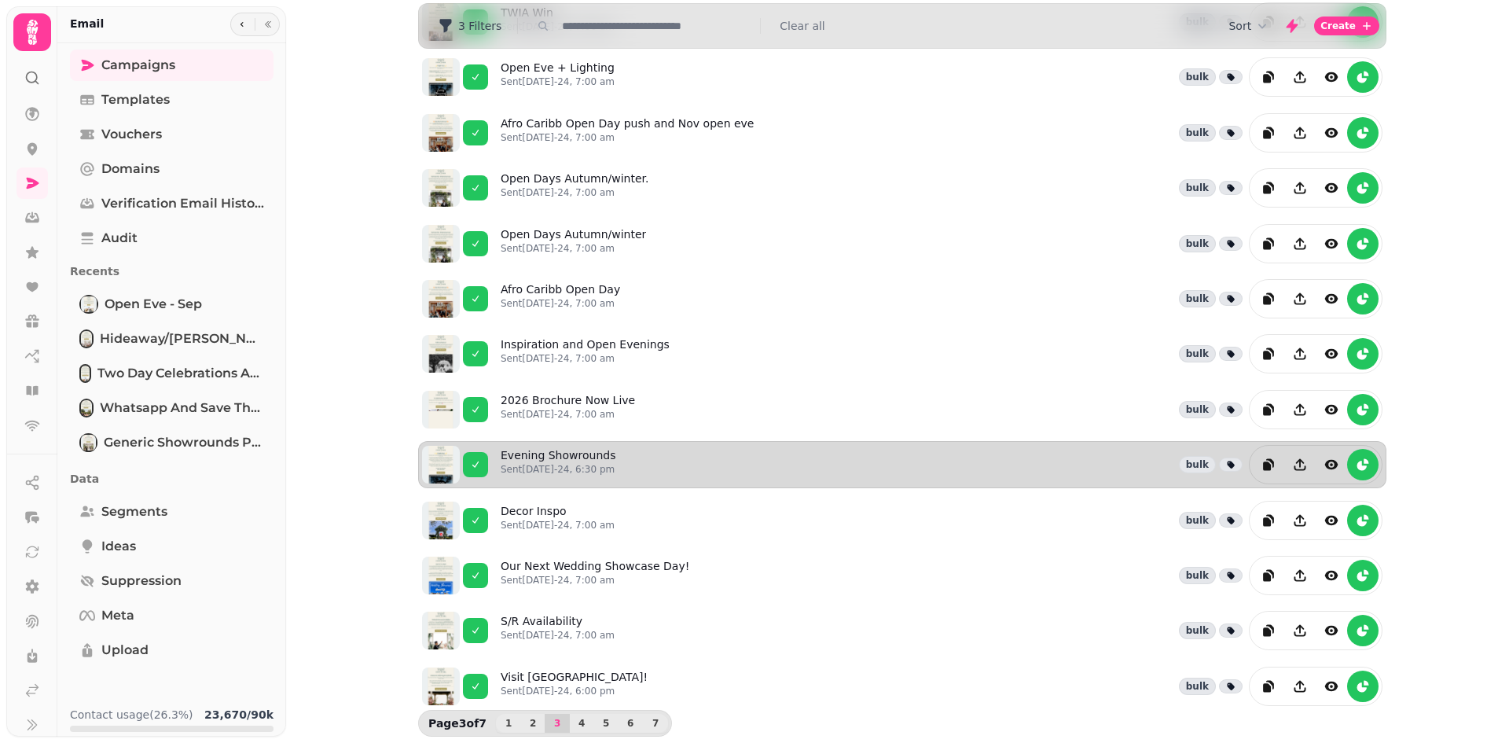
click at [634, 449] on div "Evening Showrounds Sent 12th Sep-24, 6:30 pm bulk" at bounding box center [942, 464] width 882 height 39
click at [530, 449] on link "Evening Showrounds Sent 12th Sep-24, 6:30 pm" at bounding box center [558, 464] width 115 height 35
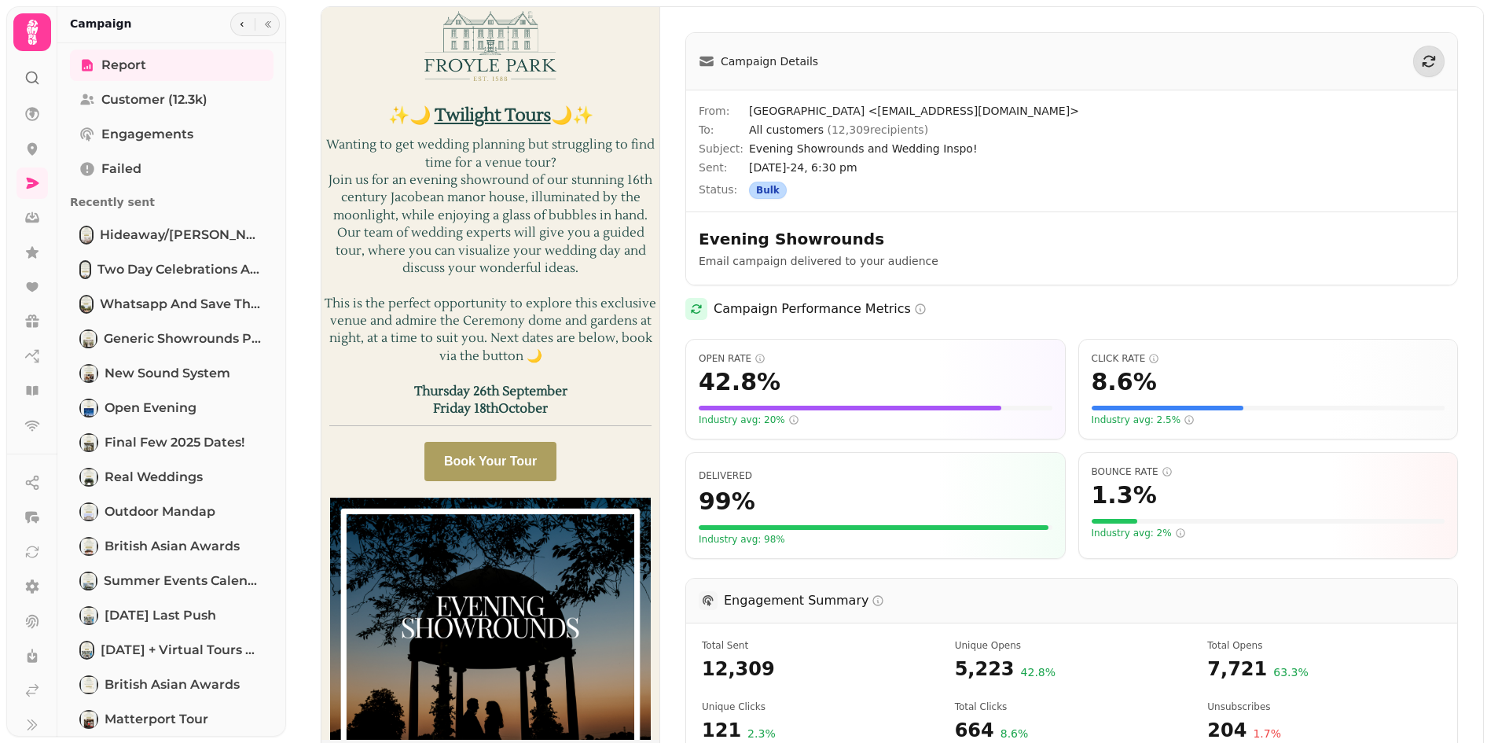
click at [331, 144] on img at bounding box center [491, 373] width 338 height 733
click at [538, 286] on img at bounding box center [491, 373] width 338 height 733
click at [342, 134] on img at bounding box center [491, 373] width 338 height 733
click at [532, 384] on img at bounding box center [491, 373] width 338 height 733
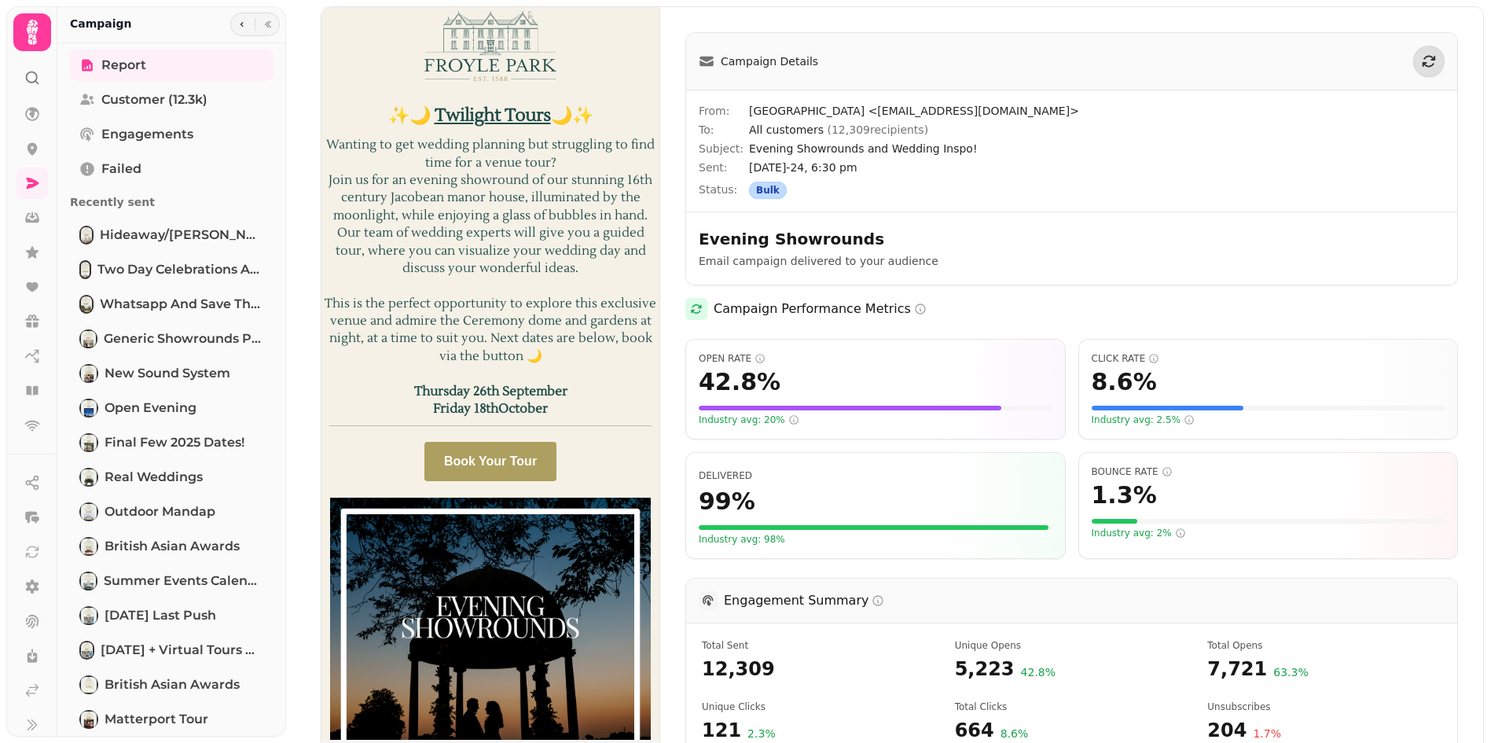
click at [532, 384] on img at bounding box center [491, 373] width 338 height 733
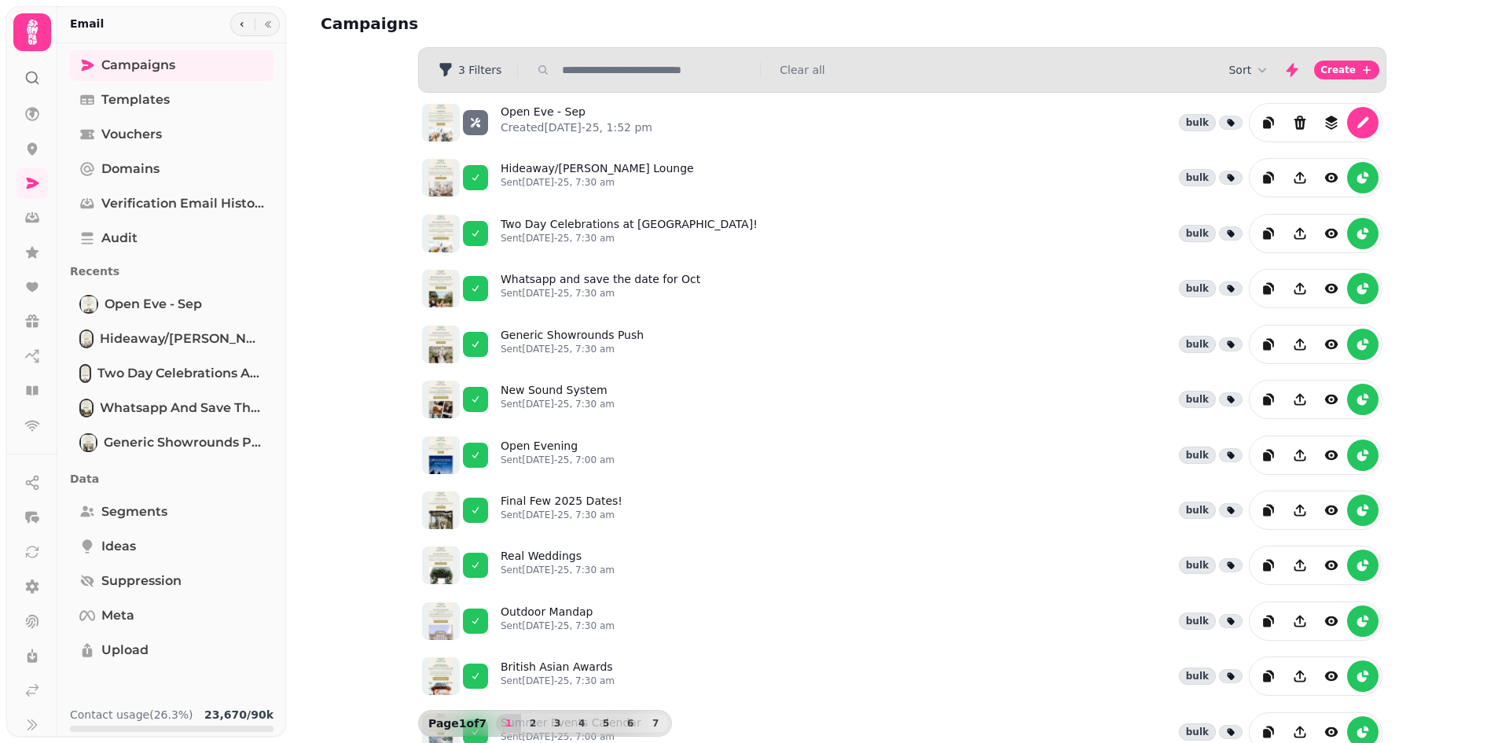
scroll to position [211, 0]
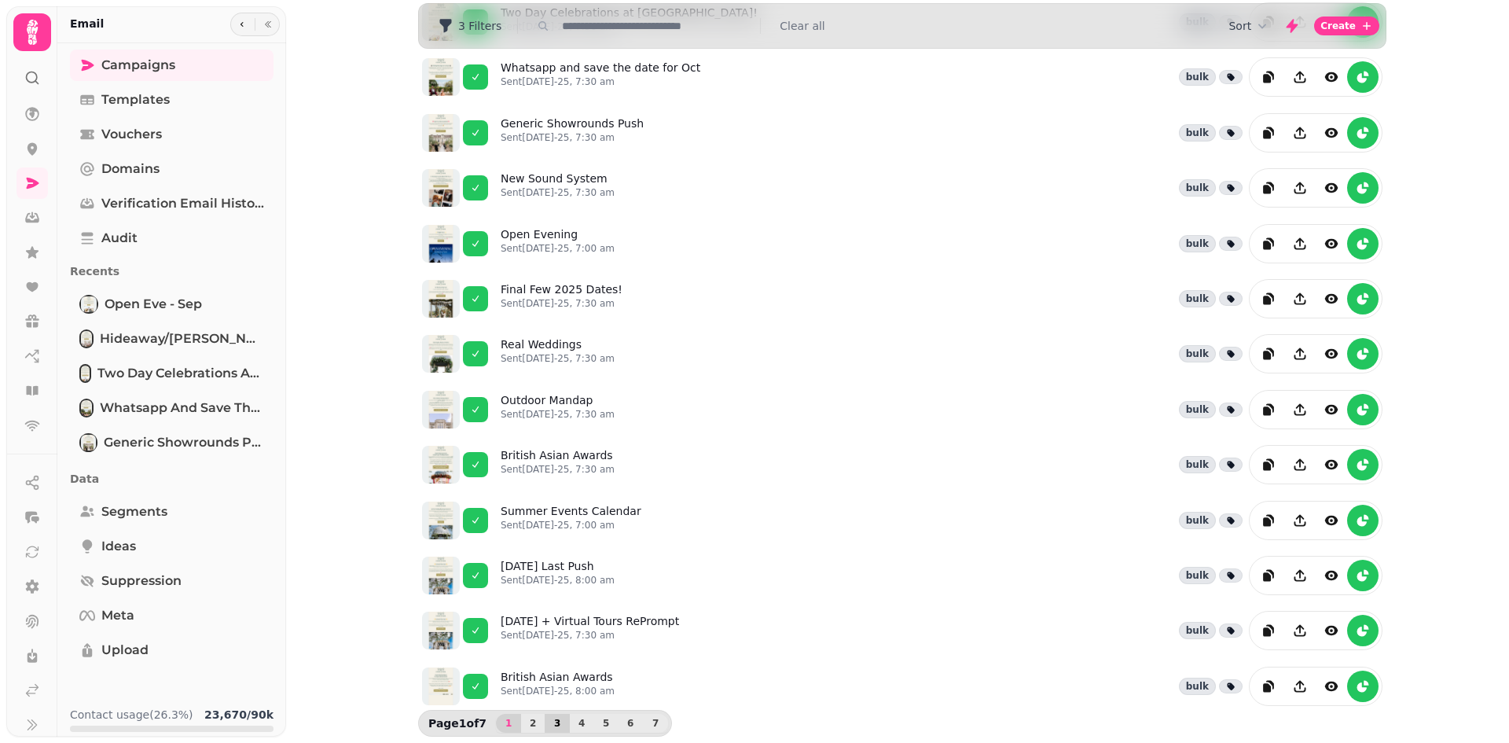
click at [551, 719] on span "3" at bounding box center [557, 723] width 13 height 9
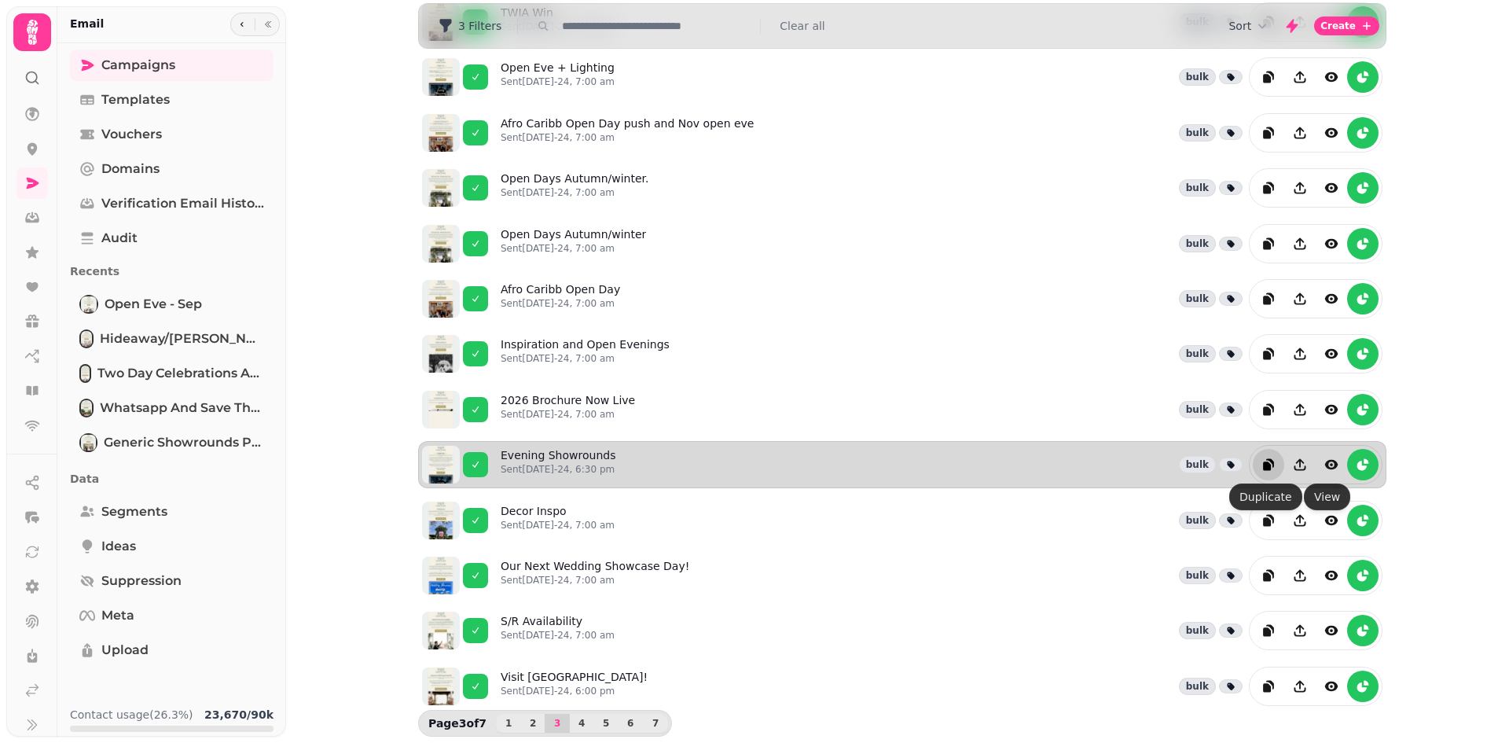
click at [1261, 458] on icon "duplicate" at bounding box center [1269, 465] width 16 height 16
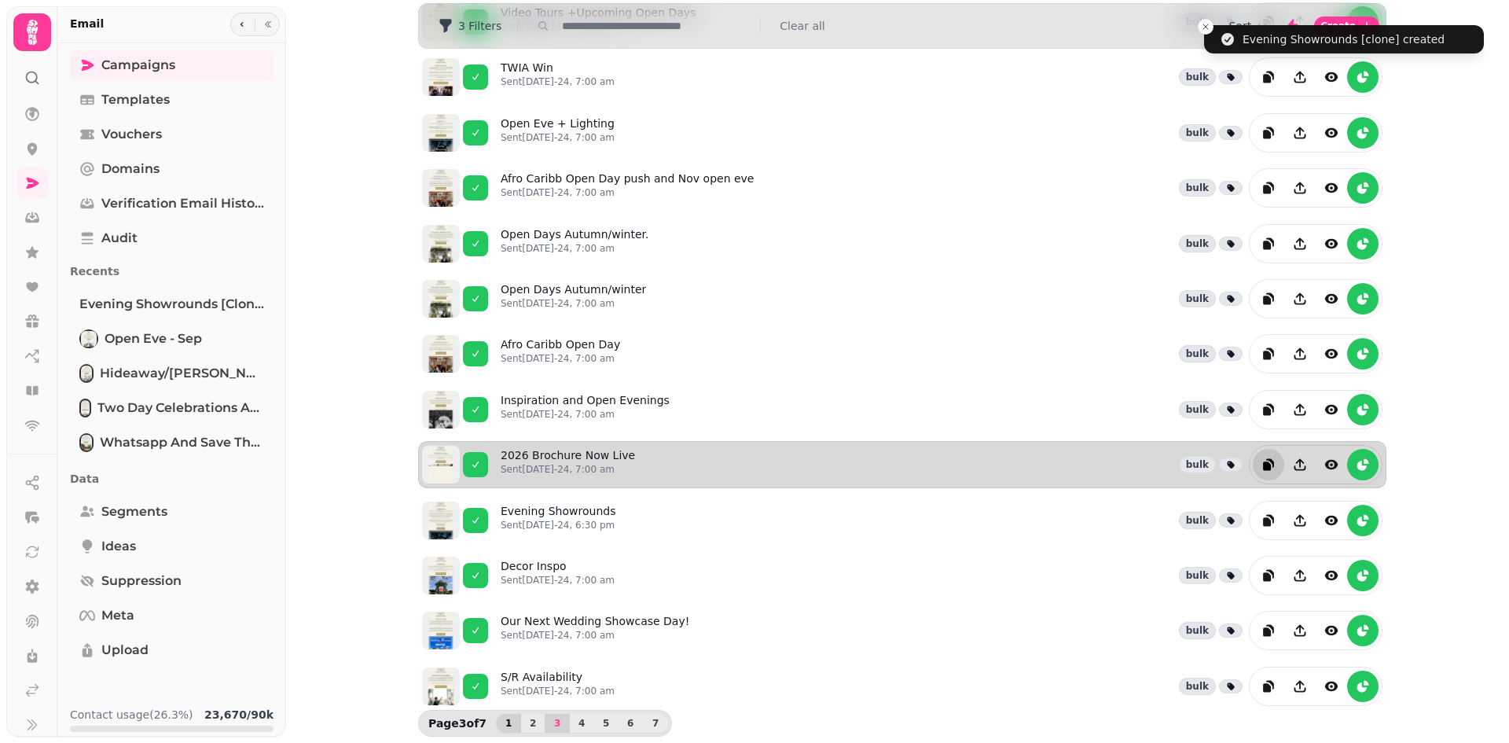
click at [504, 719] on span "1" at bounding box center [508, 723] width 13 height 9
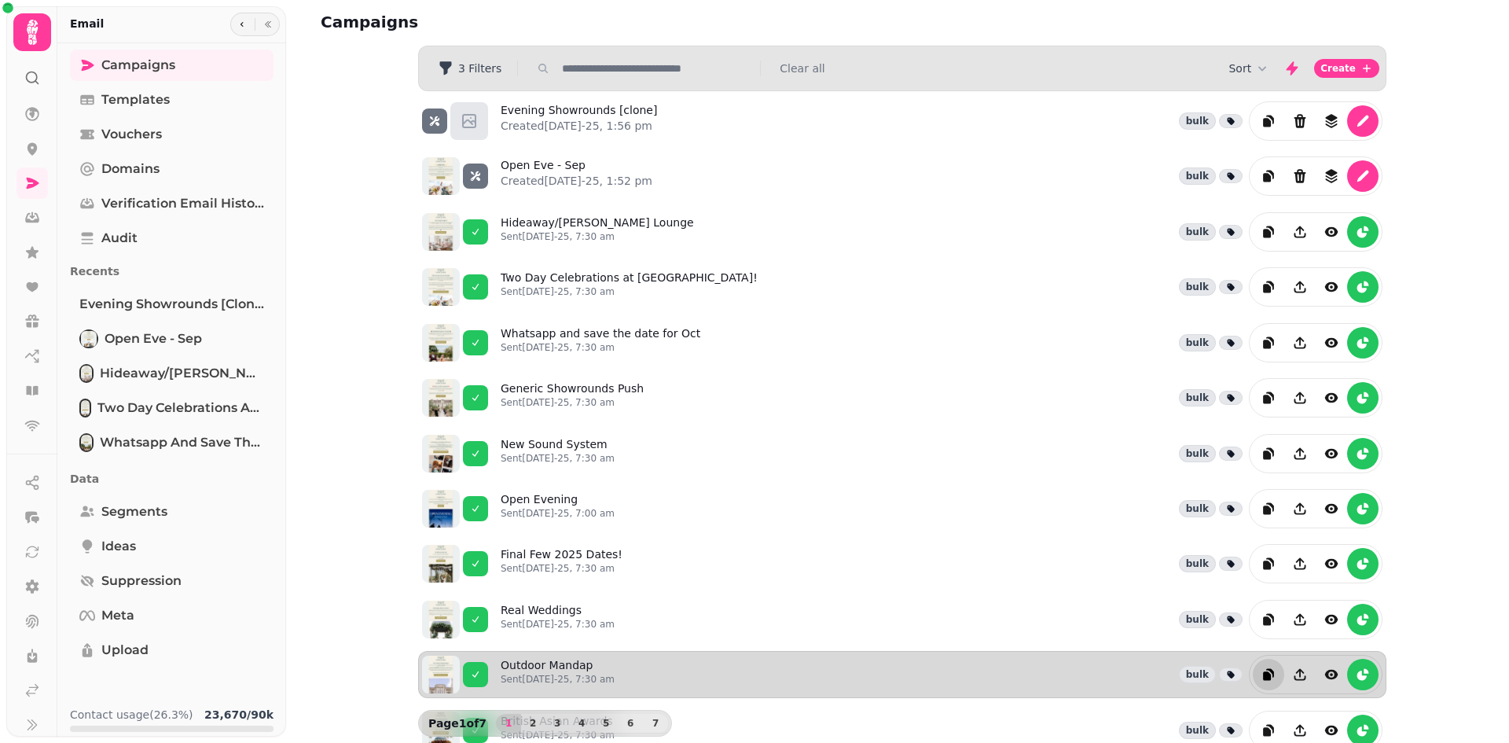
scroll to position [0, 0]
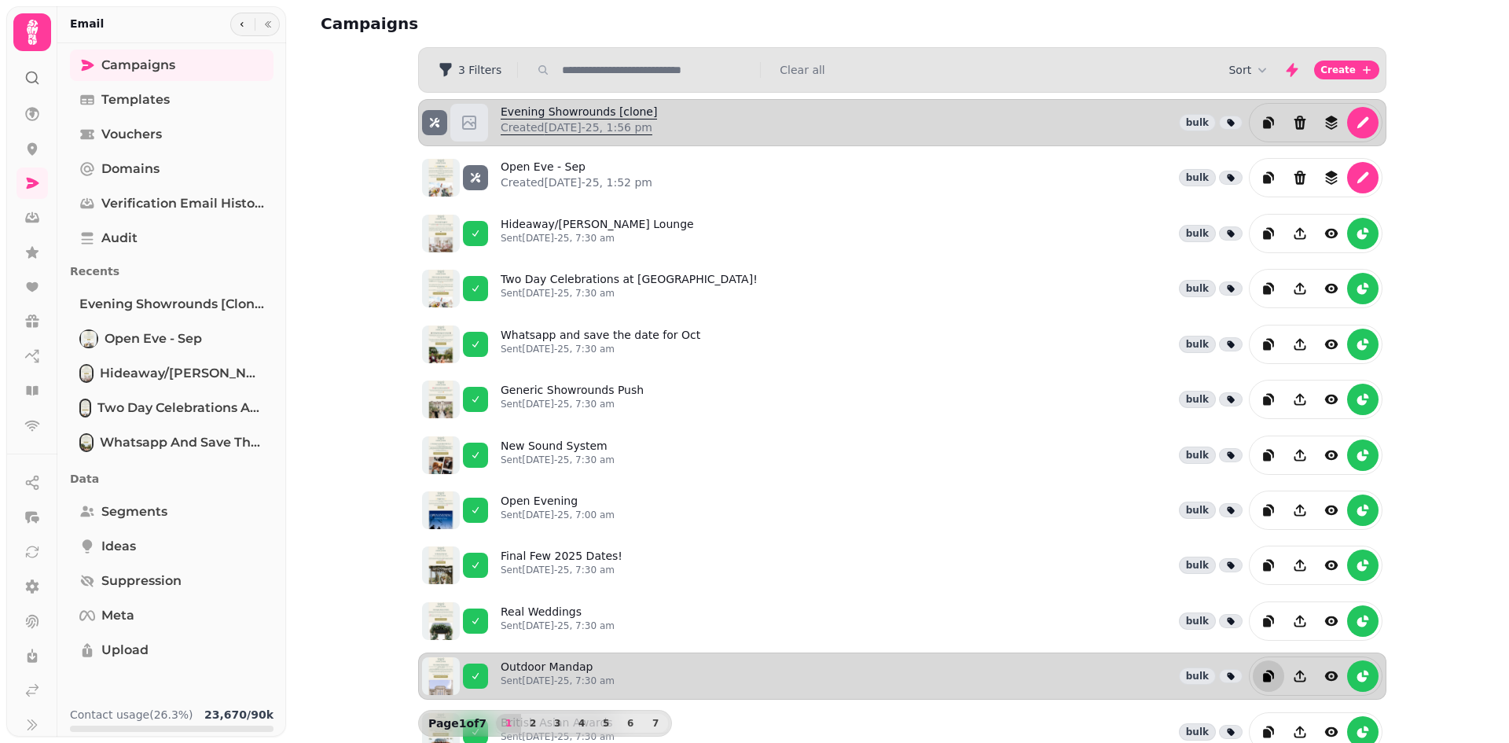
click at [542, 116] on link "Evening Showrounds [clone] Created 15th Aug-25, 1:56 pm" at bounding box center [579, 123] width 156 height 38
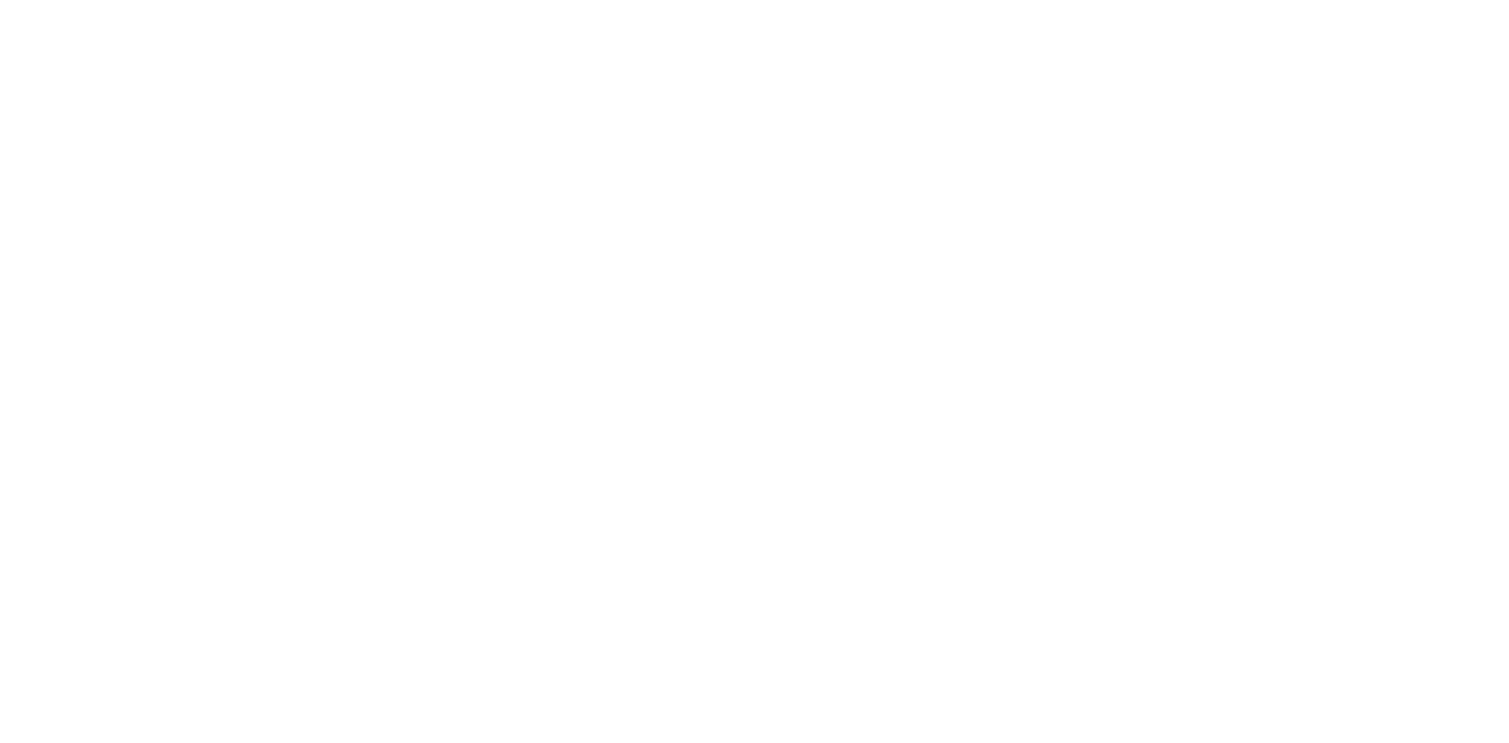
select select "**********"
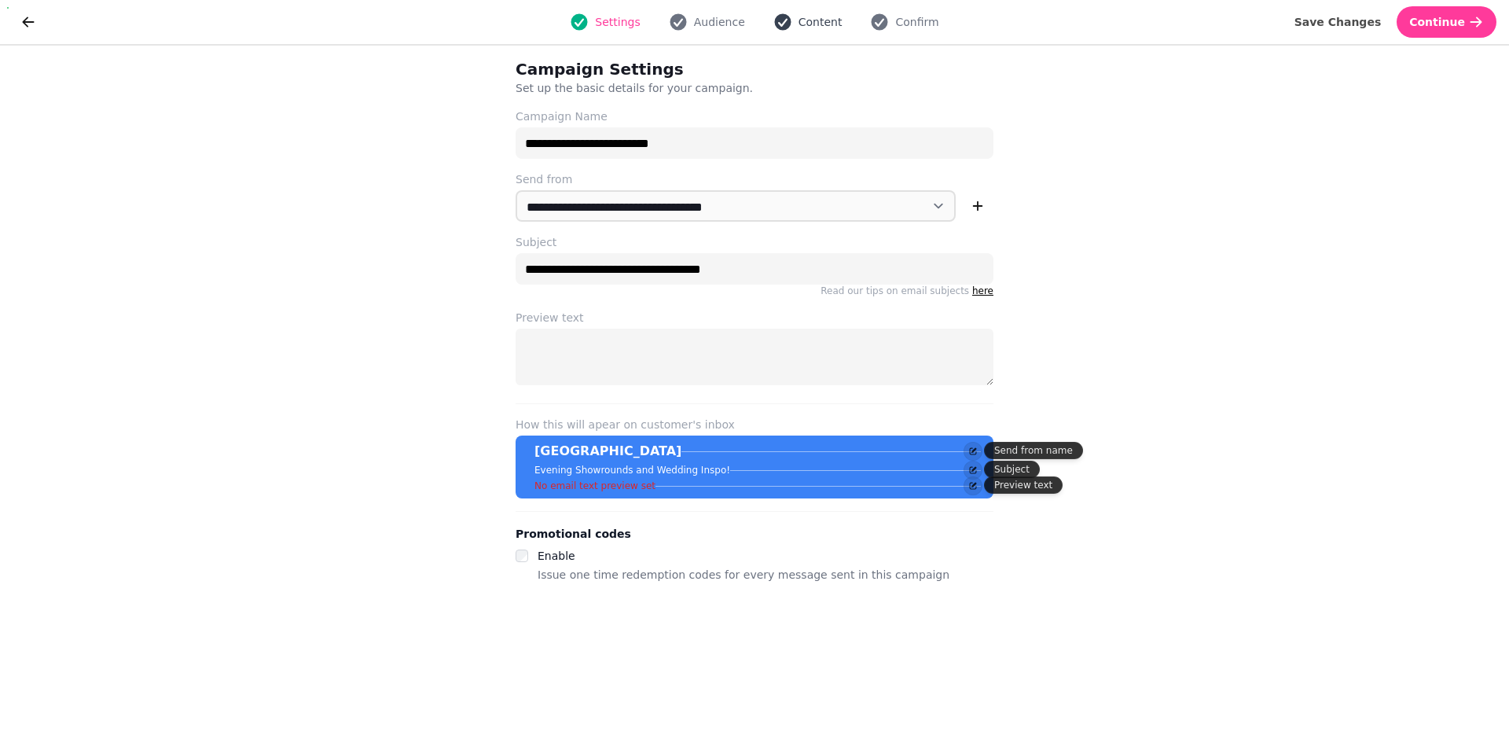
click at [812, 23] on span "Content" at bounding box center [821, 22] width 44 height 16
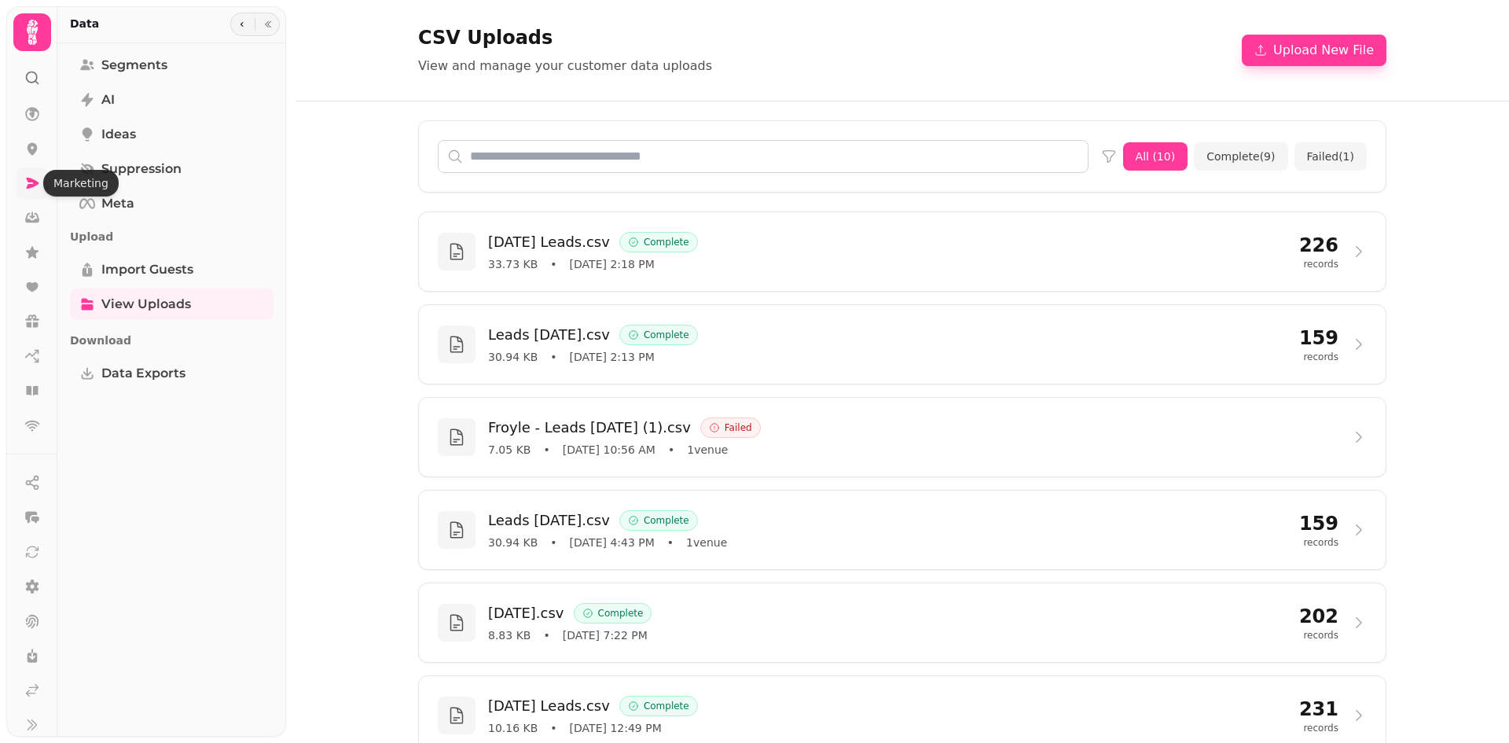
click at [22, 179] on link at bounding box center [32, 182] width 31 height 31
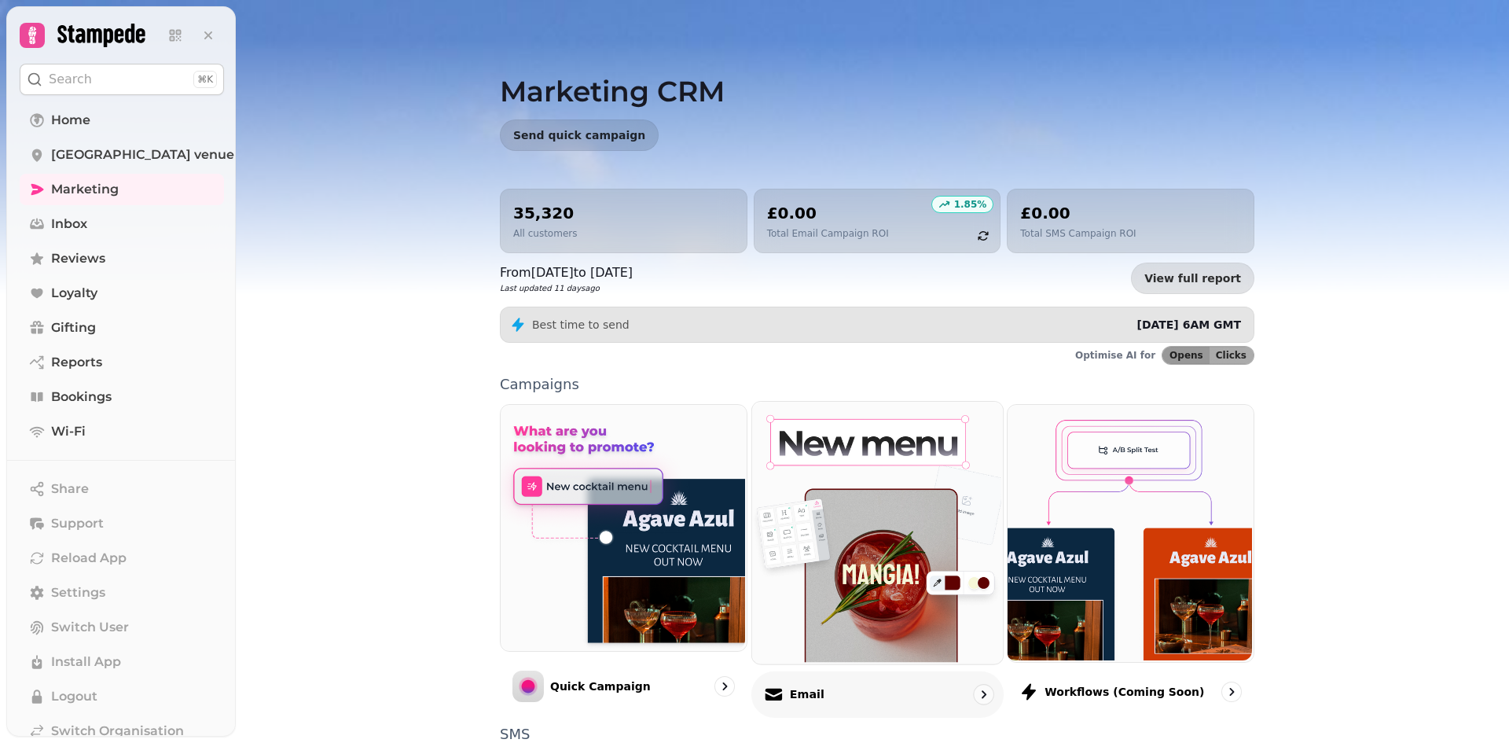
click at [876, 524] on img at bounding box center [875, 531] width 251 height 262
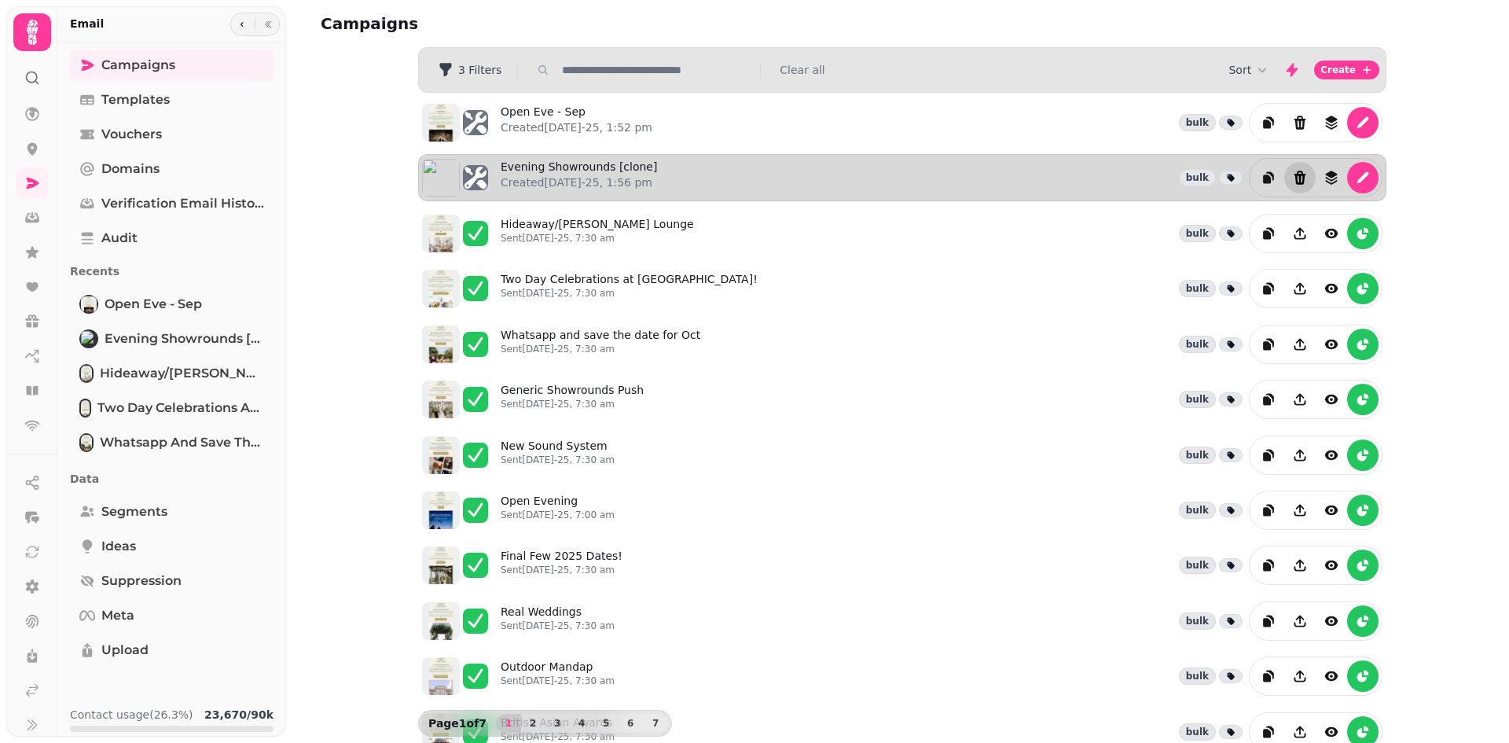
click at [1296, 175] on icon "Delete" at bounding box center [1301, 178] width 12 height 14
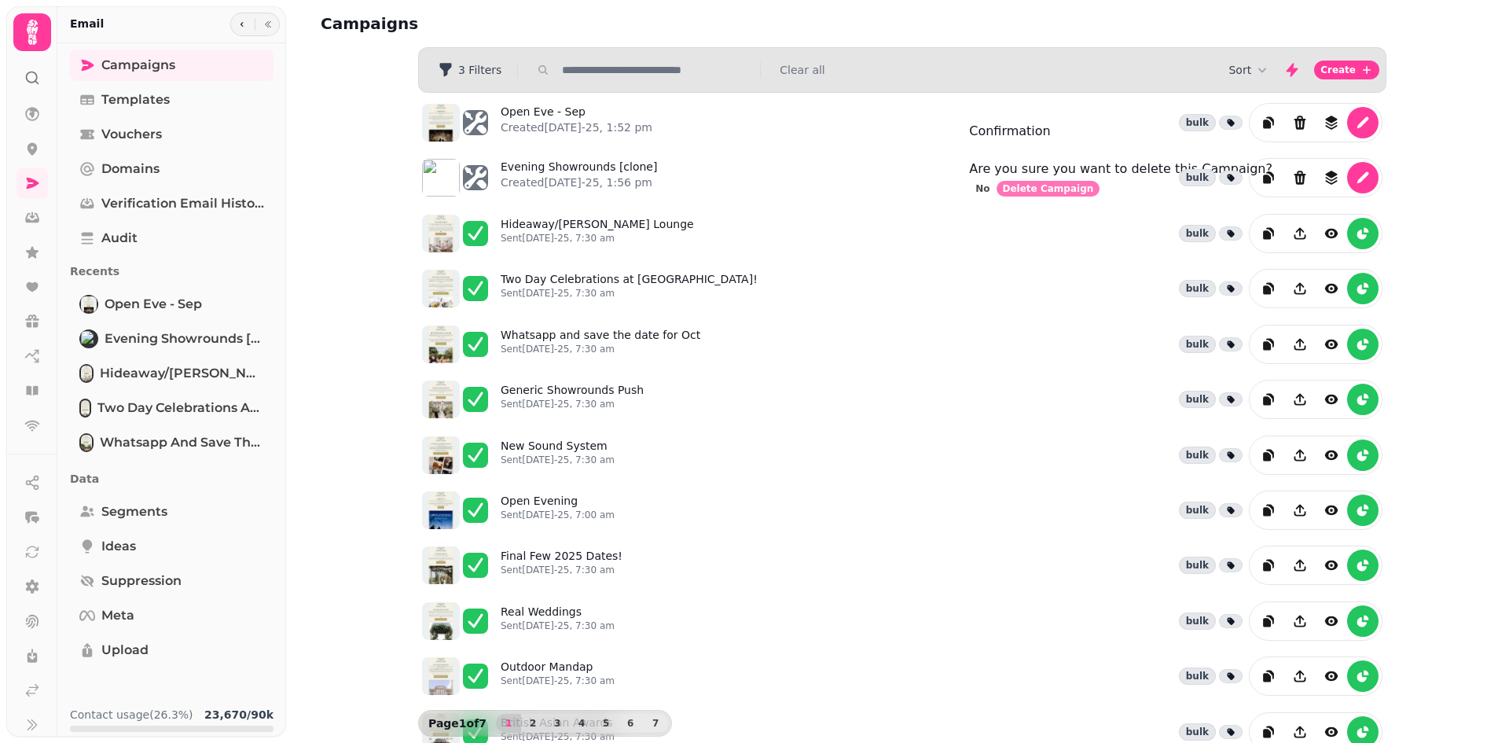
click at [1094, 193] on span "Delete Campaign" at bounding box center [1048, 188] width 91 height 9
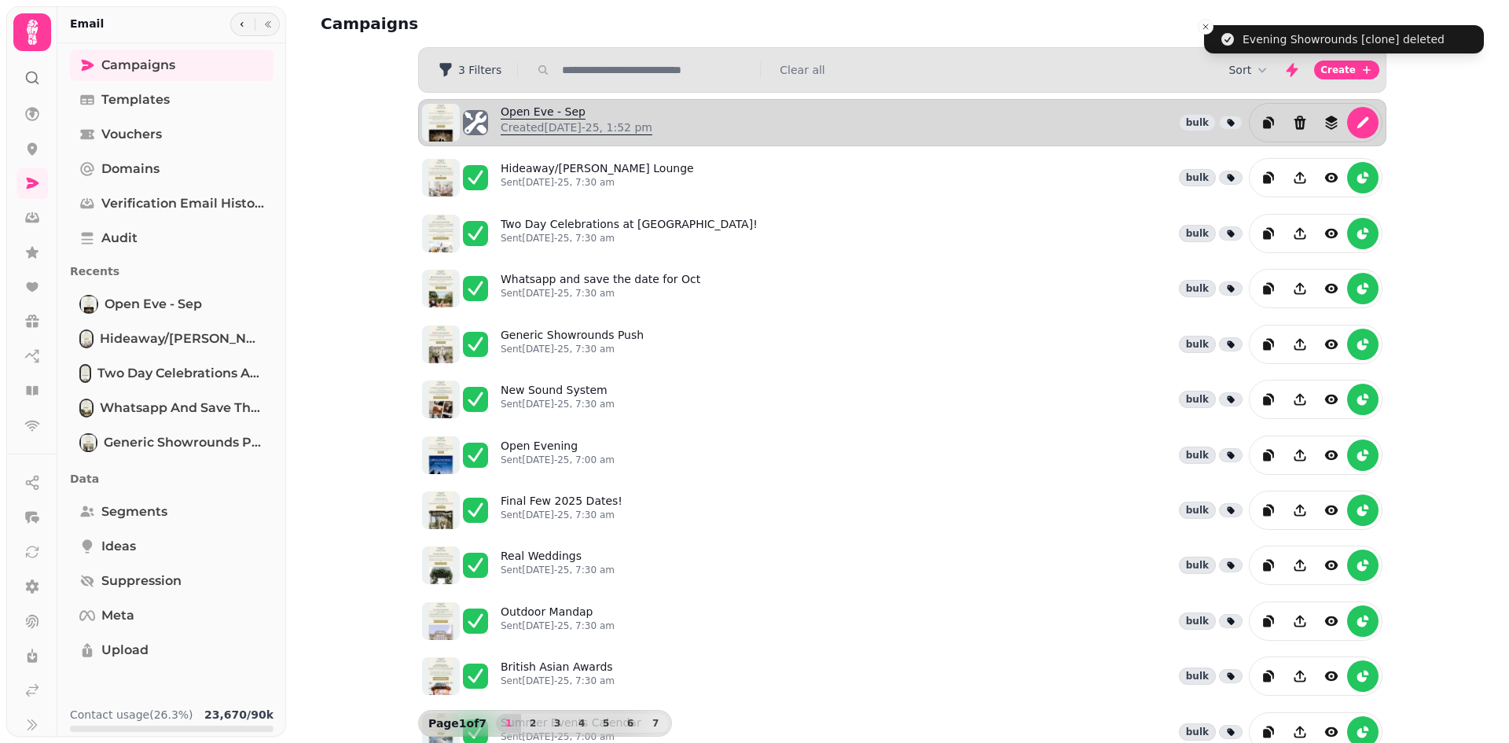
click at [563, 112] on link "Open Eve - Sep Created [DATE]-25, 1:52 pm" at bounding box center [577, 123] width 152 height 38
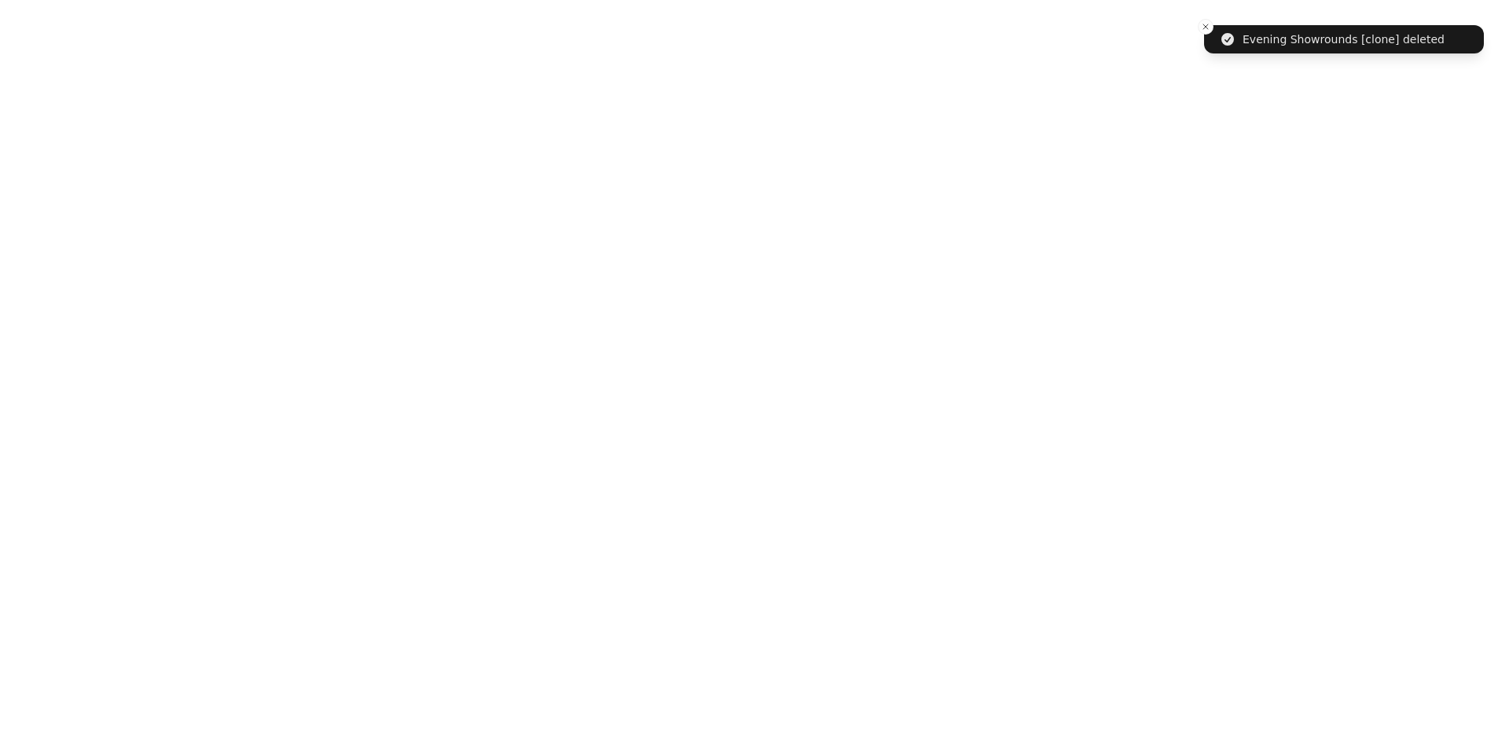
select select "**********"
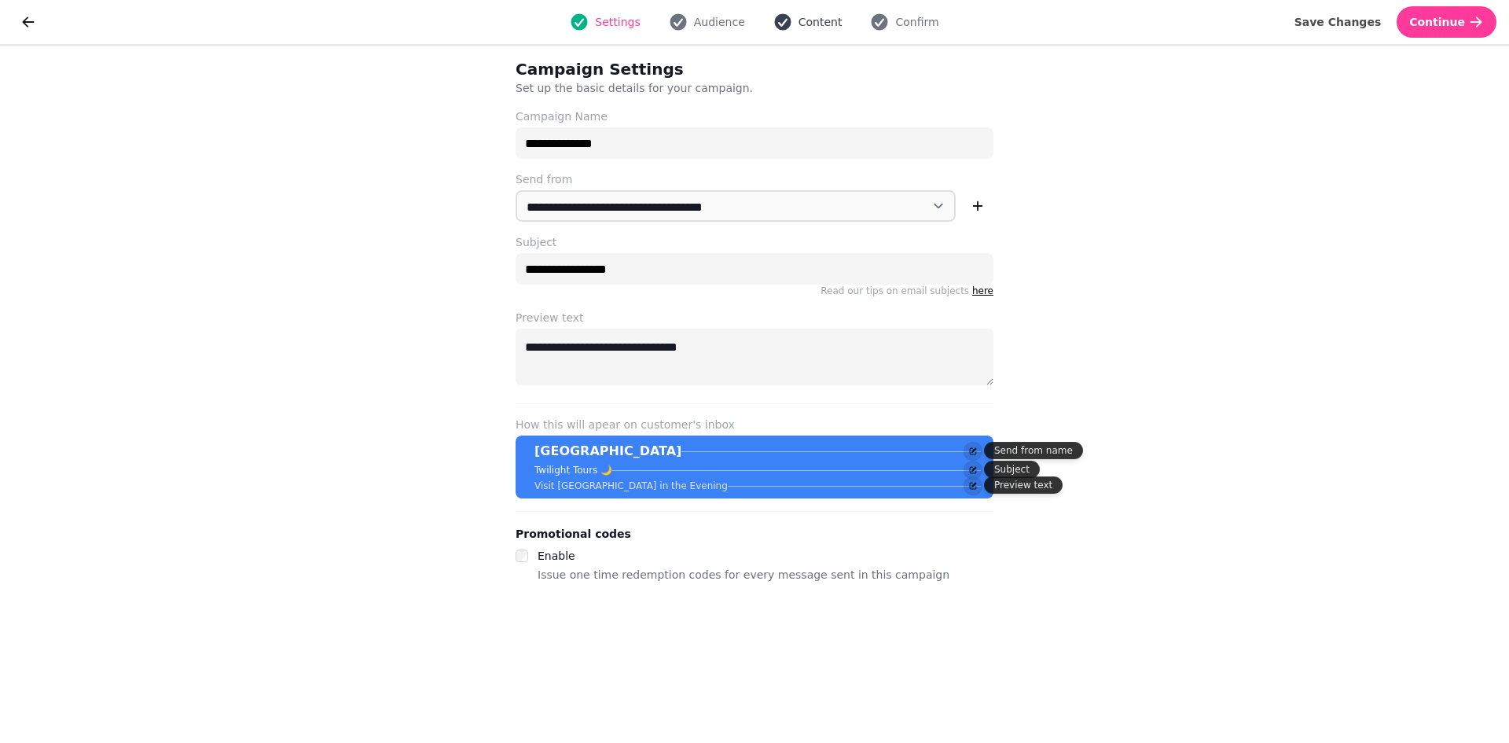
click at [796, 22] on button "Content" at bounding box center [808, 22] width 88 height 19
